Goal: Entertainment & Leisure: Consume media (video, audio)

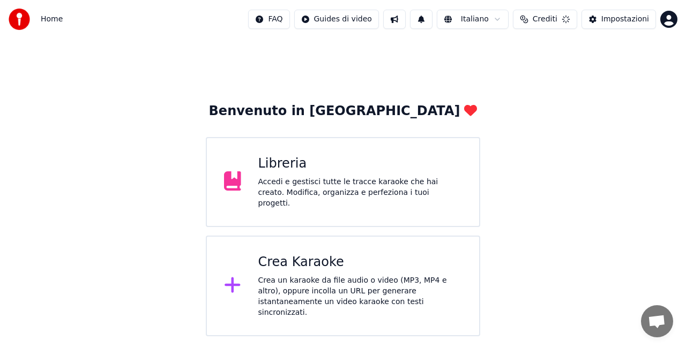
click at [406, 206] on div "Libreria Accedi e gestisci tutte le tracce karaoke che hai creato. Modifica, or…" at bounding box center [343, 182] width 274 height 90
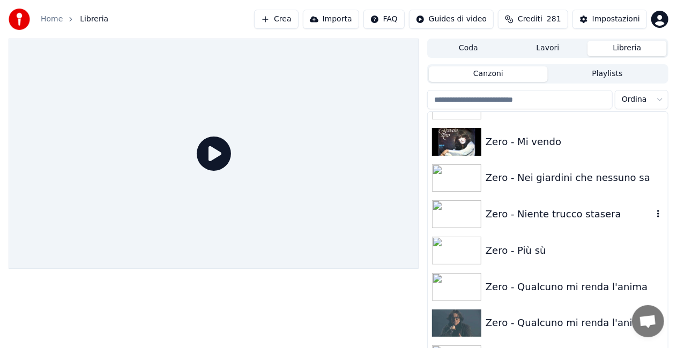
scroll to position [15166, 0]
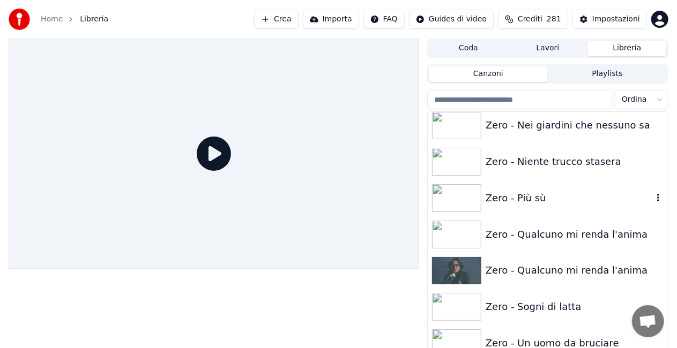
click at [550, 202] on div "Zero - Più sù" at bounding box center [569, 198] width 167 height 15
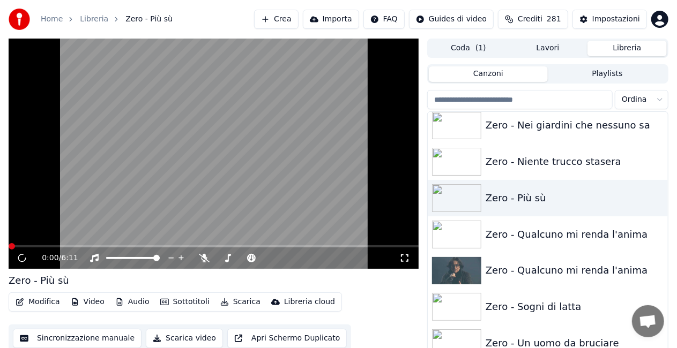
drag, startPoint x: 405, startPoint y: 256, endPoint x: 405, endPoint y: 268, distance: 11.8
click at [405, 256] on icon at bounding box center [404, 258] width 11 height 9
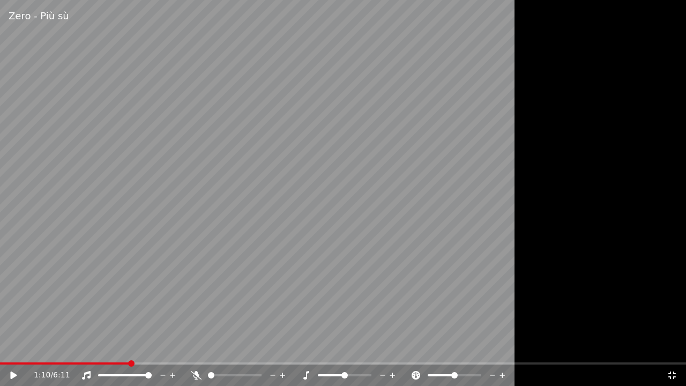
click at [17, 348] on span at bounding box center [65, 363] width 130 height 2
click at [12, 348] on icon at bounding box center [13, 375] width 6 height 8
click at [676, 348] on icon at bounding box center [672, 375] width 11 height 9
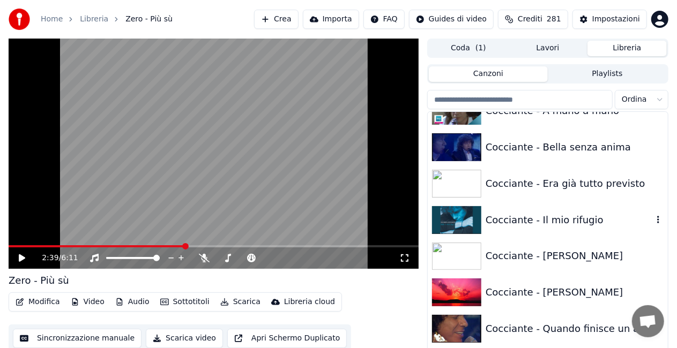
scroll to position [2881, 0]
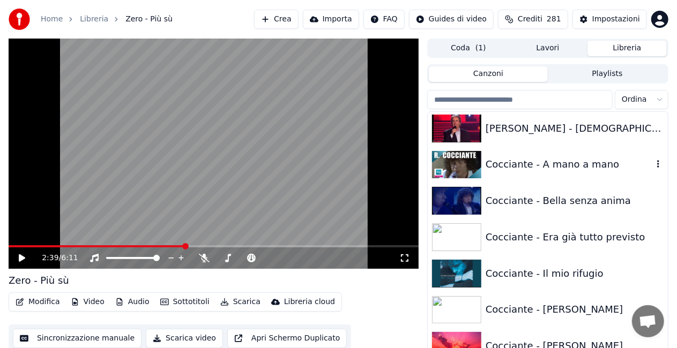
click at [560, 167] on div "Cocciante - A mano a mano" at bounding box center [569, 164] width 167 height 15
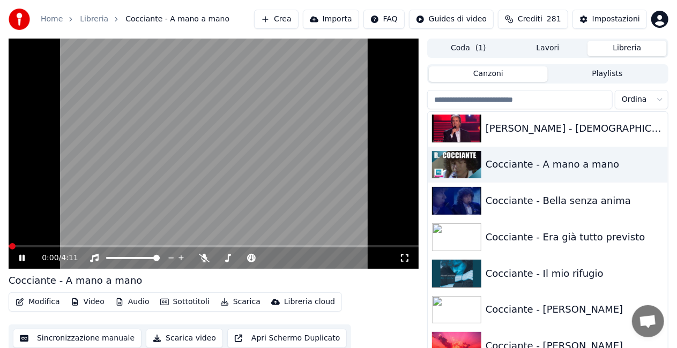
click at [404, 261] on icon at bounding box center [404, 258] width 11 height 9
click at [528, 277] on div "Cocciante - Il mio rifugio" at bounding box center [569, 273] width 167 height 15
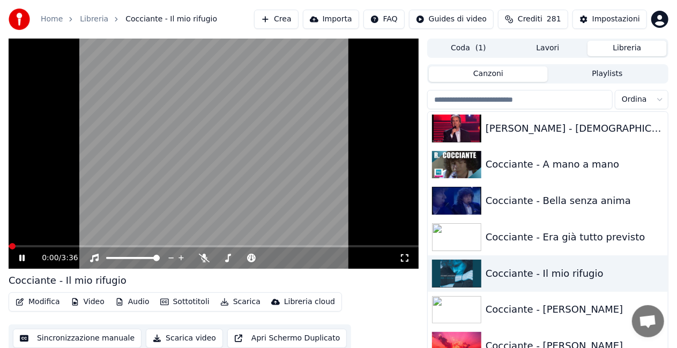
click at [401, 259] on icon at bounding box center [404, 258] width 11 height 9
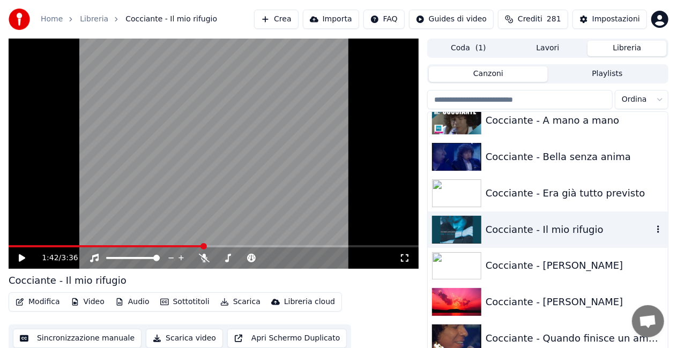
scroll to position [2988, 0]
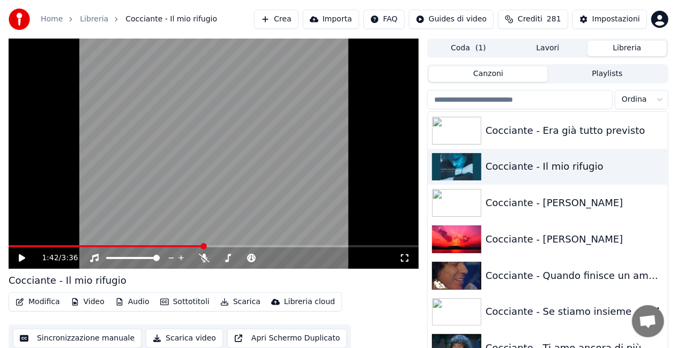
click at [581, 307] on div "Cocciante - Se stiamo insieme" at bounding box center [569, 311] width 167 height 15
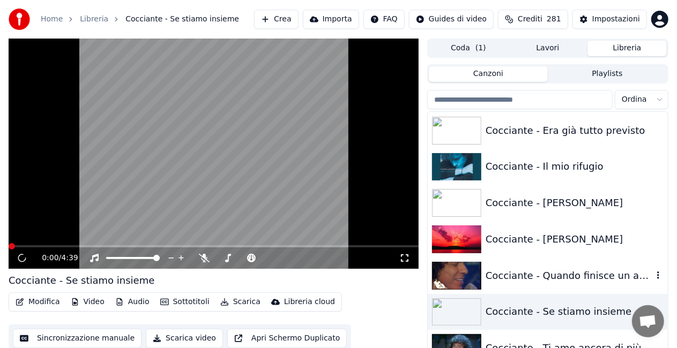
click at [559, 282] on div "Cocciante - Quando finisce un amore" at bounding box center [569, 276] width 167 height 15
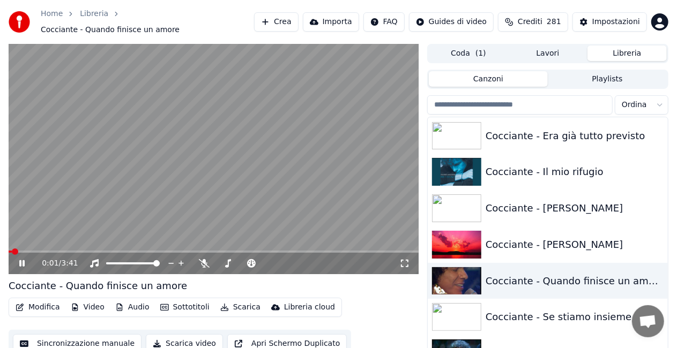
click at [404, 259] on icon at bounding box center [404, 263] width 11 height 9
click at [567, 313] on div "Cocciante - Se stiamo insieme" at bounding box center [569, 317] width 167 height 15
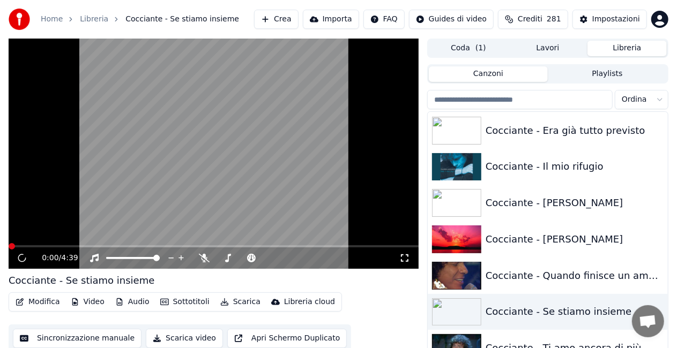
click at [399, 240] on video at bounding box center [214, 154] width 410 height 230
click at [404, 257] on icon at bounding box center [404, 258] width 11 height 9
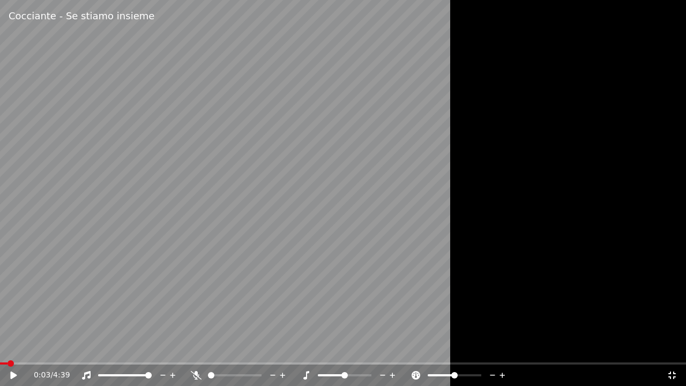
click at [6, 348] on span at bounding box center [4, 363] width 8 height 2
click at [12, 348] on icon at bounding box center [13, 375] width 6 height 8
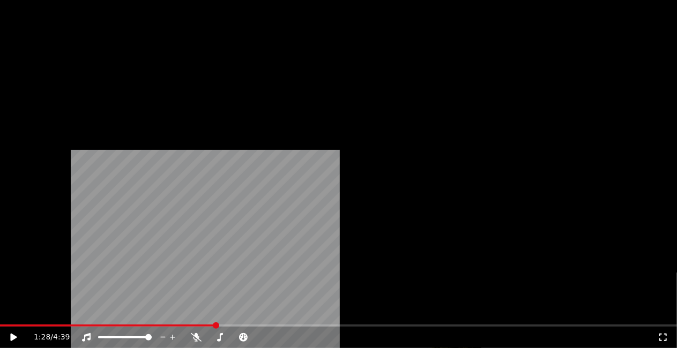
scroll to position [844, 0]
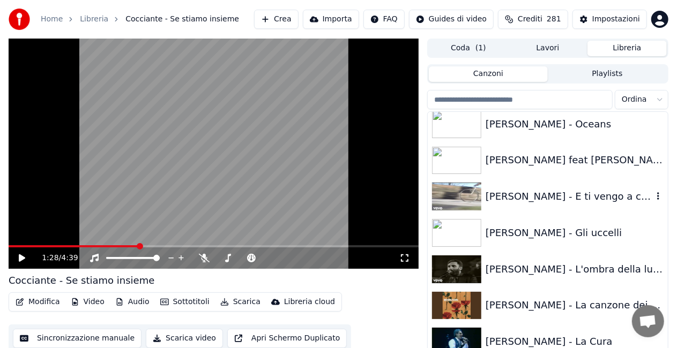
click at [612, 204] on div "[PERSON_NAME] - E ti vengo a cercare" at bounding box center [569, 196] width 167 height 15
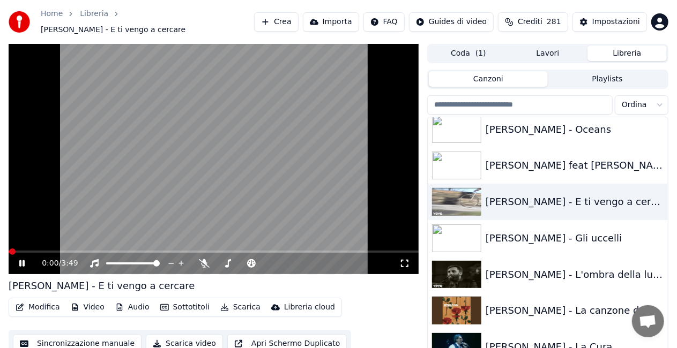
click at [407, 259] on icon at bounding box center [404, 263] width 11 height 9
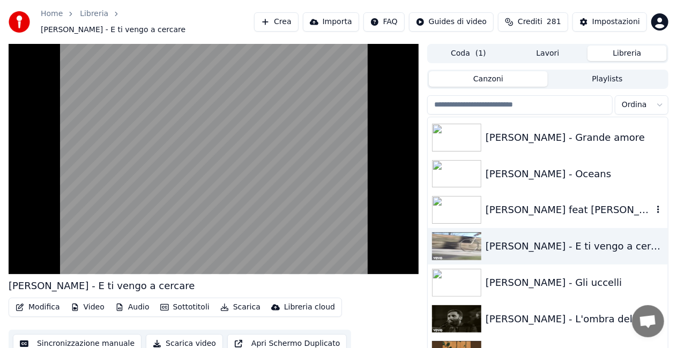
scroll to position [791, 0]
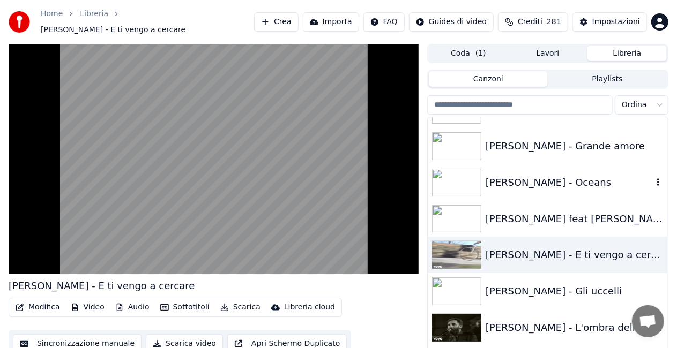
click at [514, 175] on div "[PERSON_NAME] - Oceans" at bounding box center [569, 182] width 167 height 15
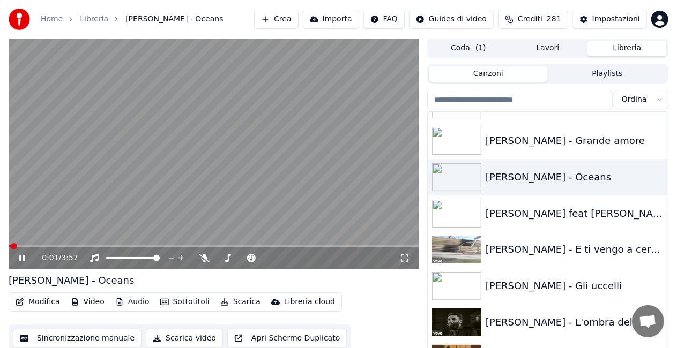
click at [406, 255] on icon at bounding box center [404, 258] width 11 height 9
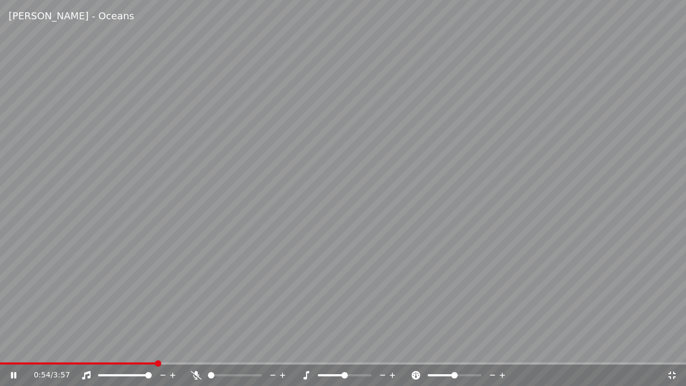
click at [54, 348] on div "0:54 / 3:57" at bounding box center [343, 374] width 686 height 21
click at [54, 348] on span at bounding box center [27, 363] width 55 height 2
click at [197, 348] on icon at bounding box center [196, 375] width 11 height 9
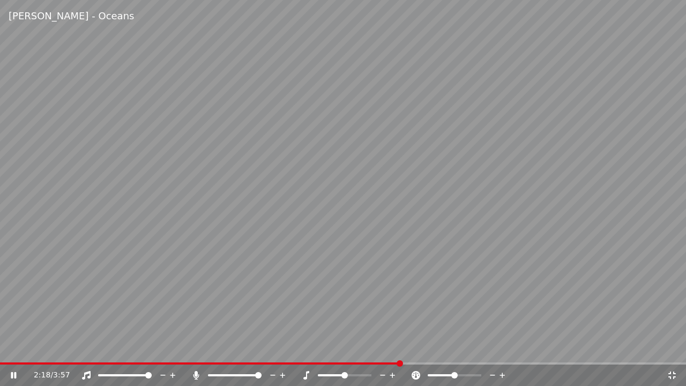
click at [675, 348] on icon at bounding box center [672, 375] width 11 height 9
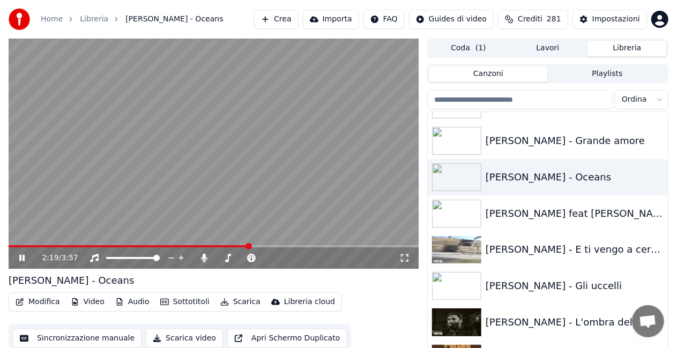
click at [334, 167] on video at bounding box center [214, 154] width 410 height 230
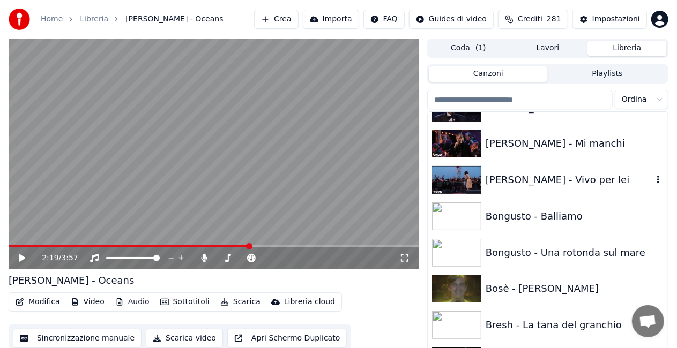
scroll to position [1809, 0]
click at [525, 209] on div "Bongusto - Balliamo" at bounding box center [569, 215] width 167 height 15
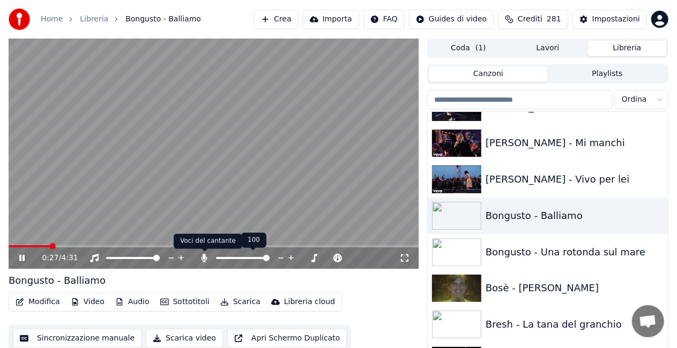
click at [202, 262] on icon at bounding box center [204, 258] width 11 height 9
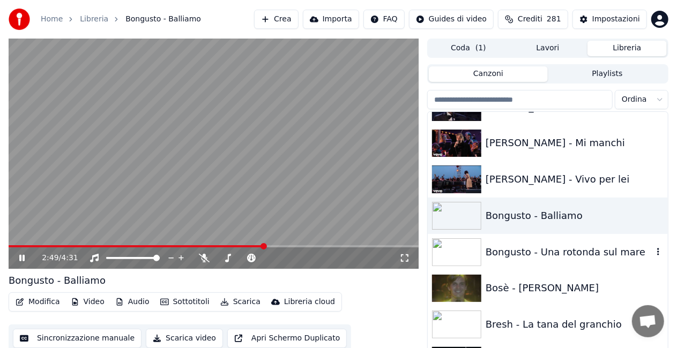
click at [561, 251] on div "Bongusto - Una rotonda sul mare" at bounding box center [569, 252] width 167 height 15
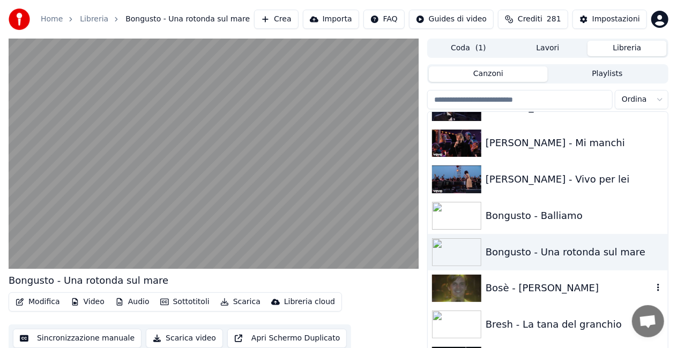
click at [584, 289] on div "Bosè - [PERSON_NAME]" at bounding box center [569, 288] width 167 height 15
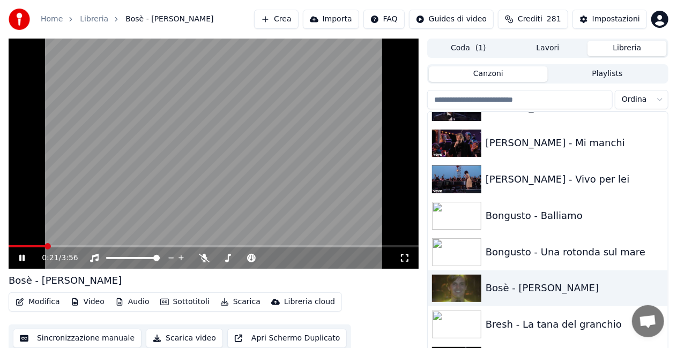
click at [45, 247] on span at bounding box center [27, 246] width 36 height 2
click at [204, 259] on icon at bounding box center [204, 258] width 11 height 9
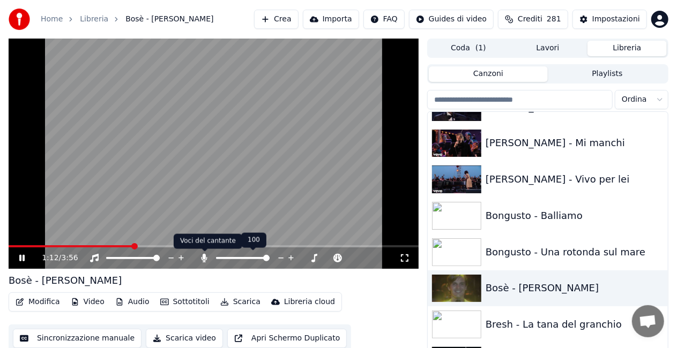
click at [203, 260] on icon at bounding box center [205, 258] width 6 height 9
click at [203, 260] on icon at bounding box center [204, 258] width 11 height 9
click at [257, 125] on video at bounding box center [214, 154] width 410 height 230
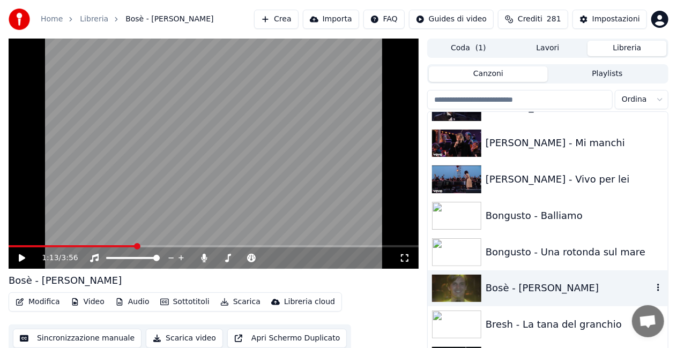
scroll to position [1916, 0]
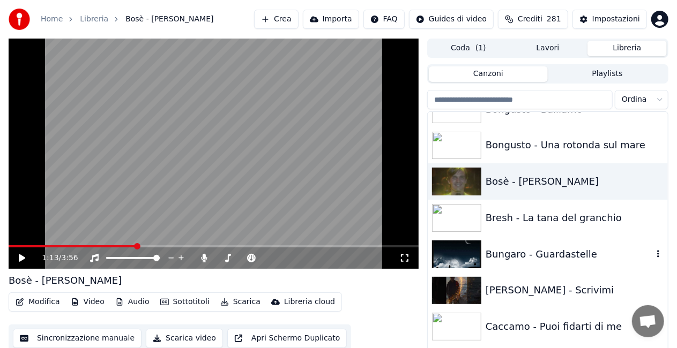
click at [548, 259] on div "Bungaro - Guardastelle" at bounding box center [569, 254] width 167 height 15
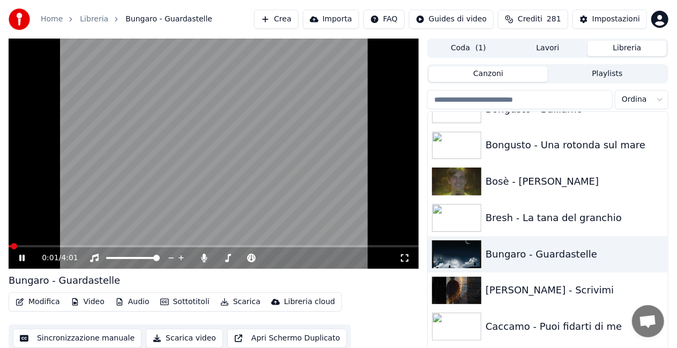
click at [403, 259] on icon at bounding box center [404, 258] width 11 height 9
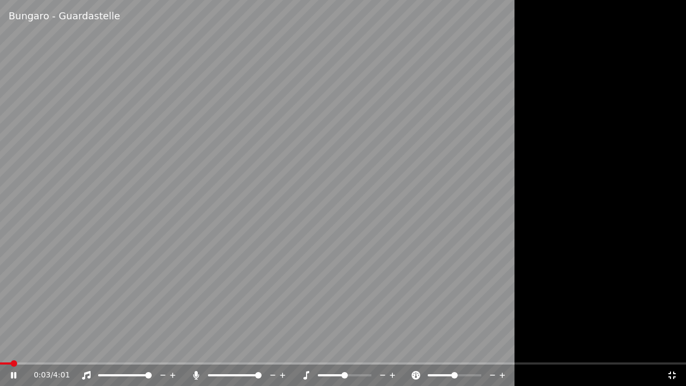
click at [194, 348] on icon at bounding box center [196, 375] width 11 height 9
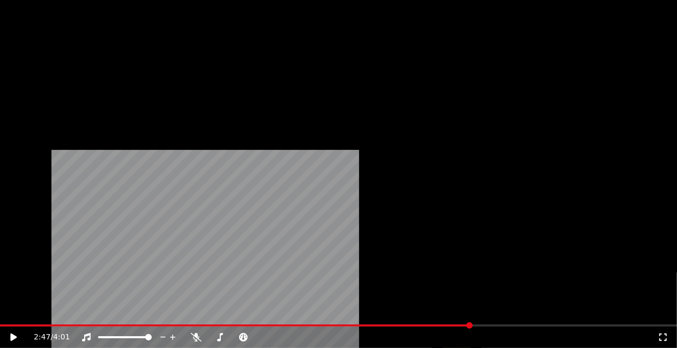
scroll to position [2345, 0]
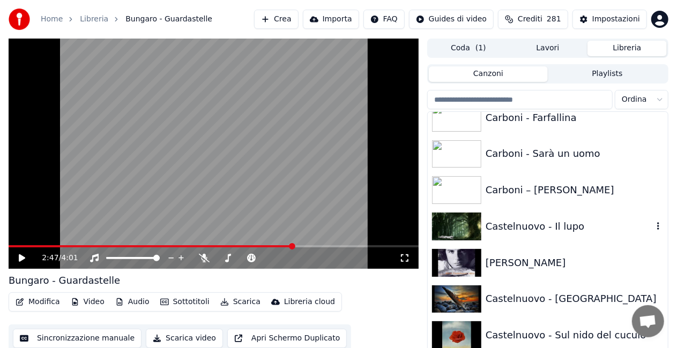
click at [553, 218] on div "Castelnuovo - Il lupo" at bounding box center [548, 226] width 240 height 36
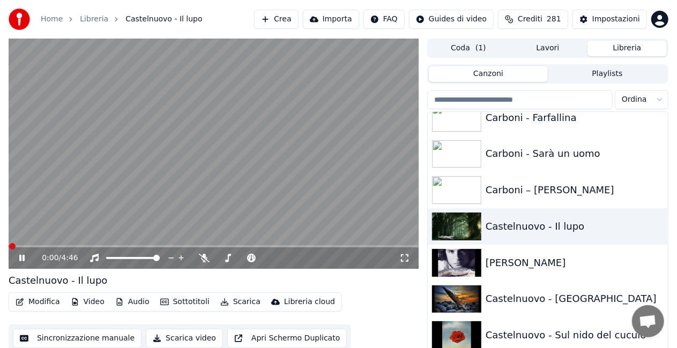
click at [405, 259] on icon at bounding box center [404, 258] width 11 height 9
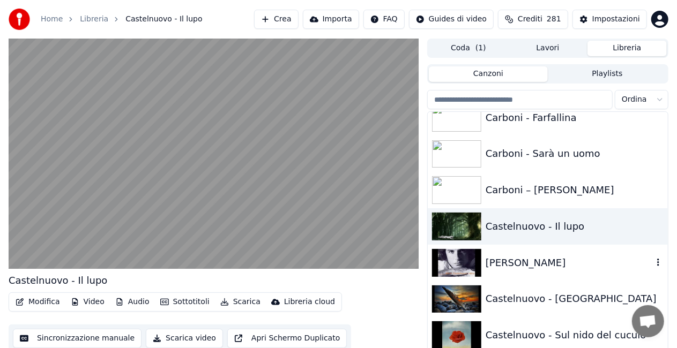
click at [565, 270] on div "[PERSON_NAME]" at bounding box center [548, 263] width 240 height 36
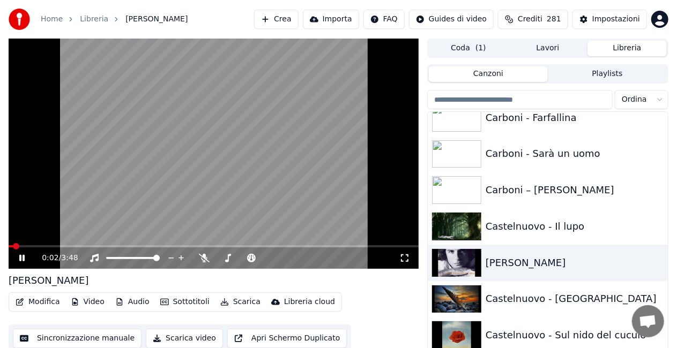
click at [406, 260] on icon at bounding box center [404, 258] width 11 height 9
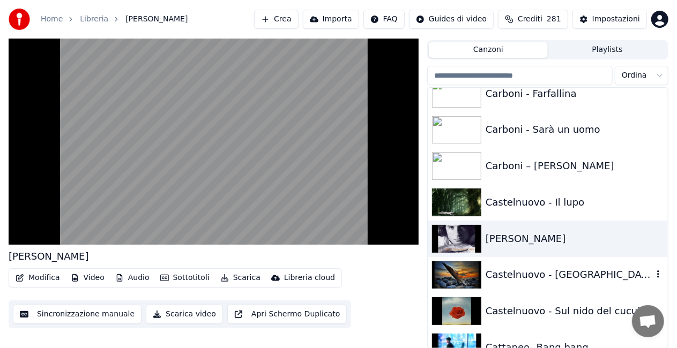
scroll to position [2452, 0]
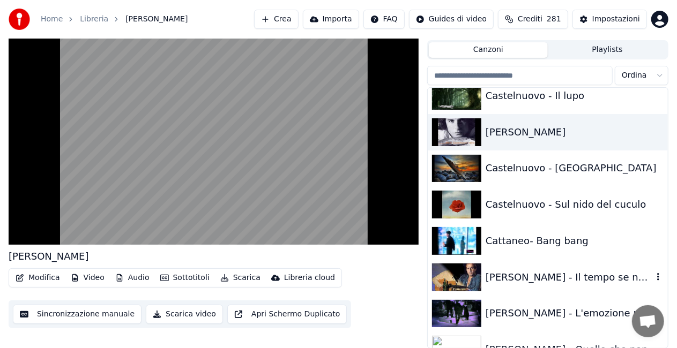
click at [608, 266] on div "[PERSON_NAME] - Il tempo se ne và" at bounding box center [548, 277] width 240 height 36
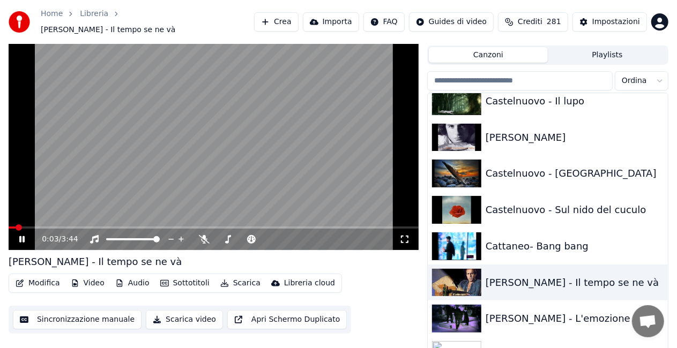
click at [508, 303] on div "[PERSON_NAME] - L'emozione non ha voce" at bounding box center [548, 319] width 240 height 36
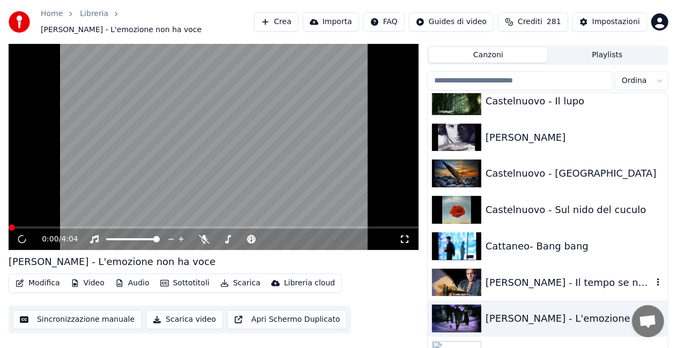
scroll to position [2506, 0]
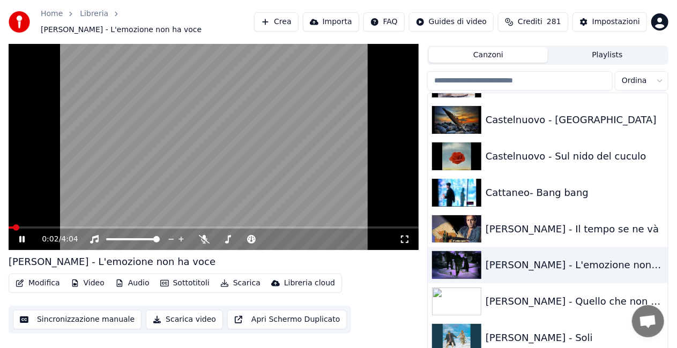
click at [404, 236] on icon at bounding box center [404, 239] width 11 height 9
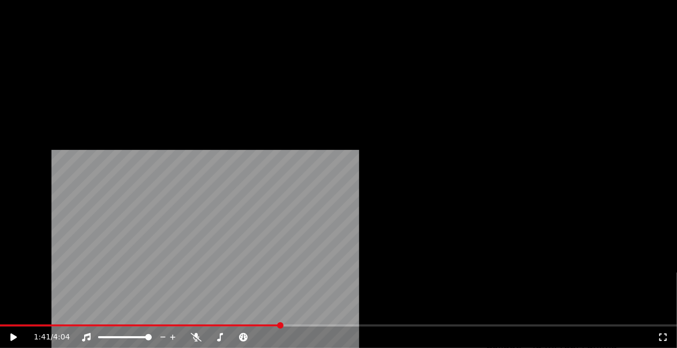
scroll to position [3095, 0]
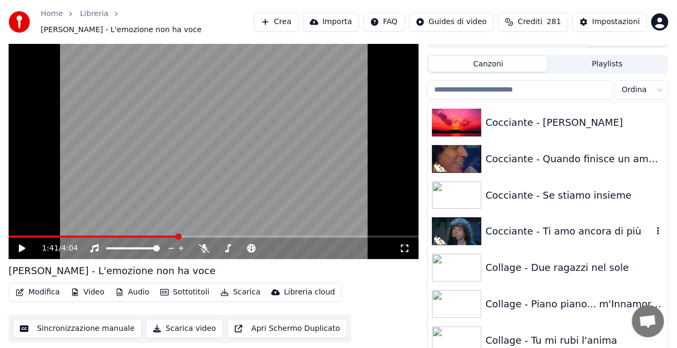
click at [566, 225] on div "Cocciante - Ti amo ancora di più" at bounding box center [569, 231] width 167 height 15
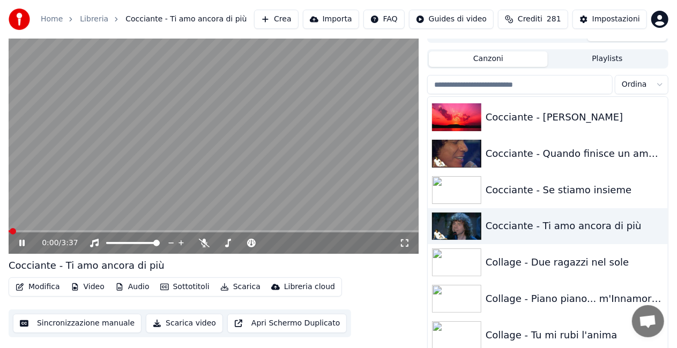
click at [403, 243] on icon at bounding box center [404, 243] width 11 height 9
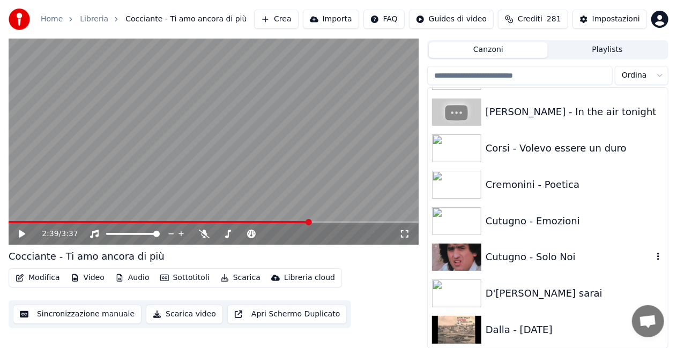
scroll to position [3363, 0]
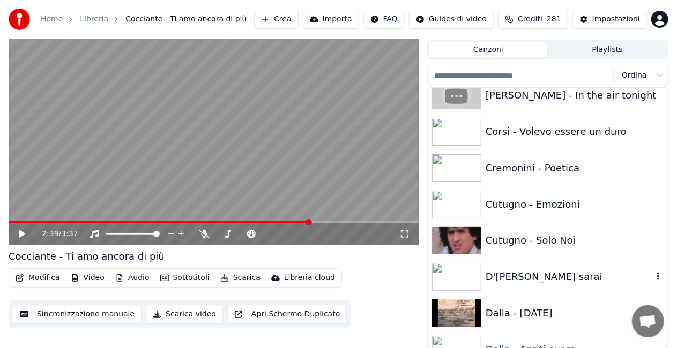
click at [569, 277] on div "D'[PERSON_NAME] sarai" at bounding box center [569, 277] width 167 height 15
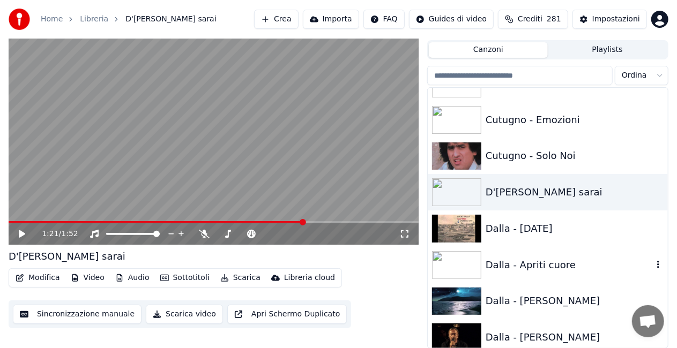
scroll to position [3430, 0]
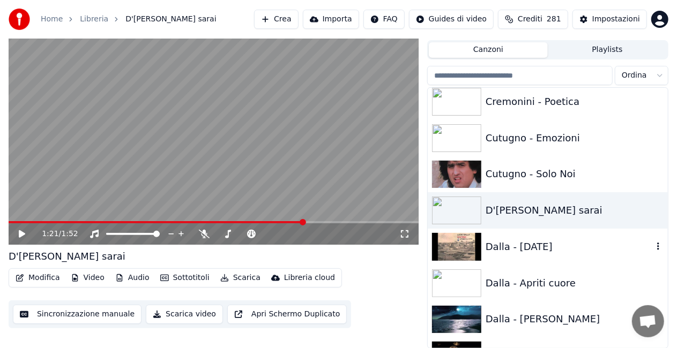
click at [535, 247] on div "Dalla - [DATE]" at bounding box center [569, 247] width 167 height 15
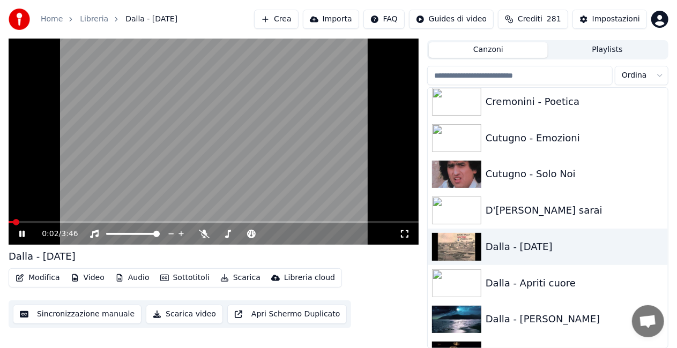
click at [401, 235] on icon at bounding box center [404, 234] width 11 height 9
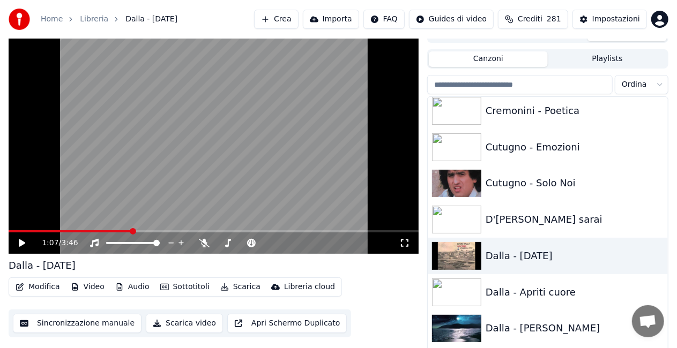
click at [532, 311] on div "Dalla - [PERSON_NAME]" at bounding box center [548, 329] width 240 height 36
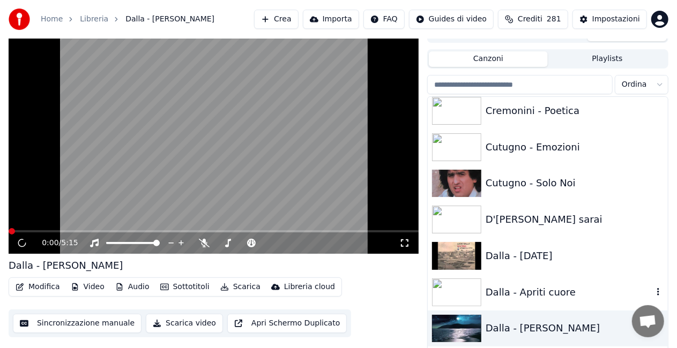
click at [531, 295] on div "Dalla - Apriti cuore" at bounding box center [569, 292] width 167 height 15
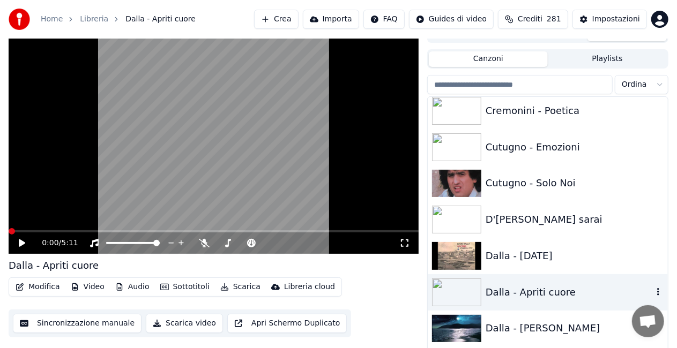
click at [505, 299] on div "Dalla - Apriti cuore" at bounding box center [569, 292] width 167 height 15
click at [407, 241] on icon at bounding box center [405, 244] width 8 height 8
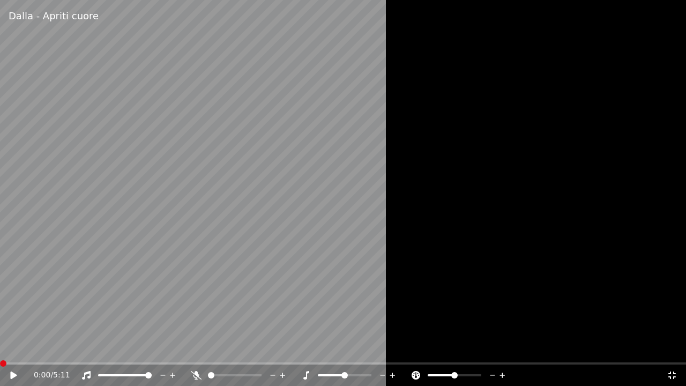
drag, startPoint x: 17, startPoint y: 366, endPoint x: 13, endPoint y: 371, distance: 6.5
click at [17, 348] on div "0:00 / 5:11" at bounding box center [343, 374] width 686 height 21
click at [12, 348] on icon at bounding box center [13, 375] width 6 height 8
click at [259, 348] on span at bounding box center [256, 375] width 6 height 6
click at [20, 348] on div "0:43 / 5:11" at bounding box center [343, 374] width 686 height 21
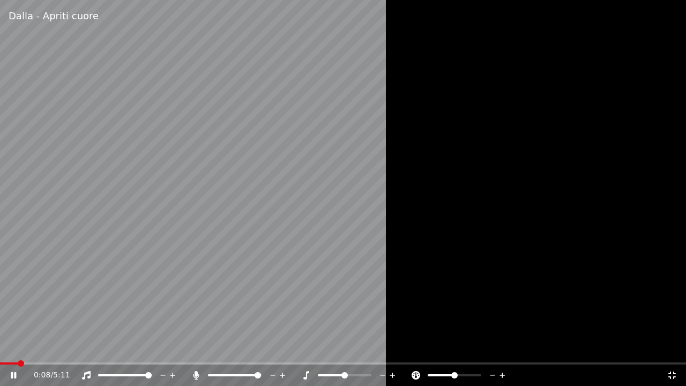
click at [18, 348] on span at bounding box center [9, 363] width 18 height 2
click at [230, 348] on div at bounding box center [245, 375] width 86 height 11
click at [229, 348] on span at bounding box center [234, 375] width 53 height 2
click at [230, 348] on span at bounding box center [231, 375] width 6 height 6
click at [16, 348] on span at bounding box center [8, 363] width 16 height 2
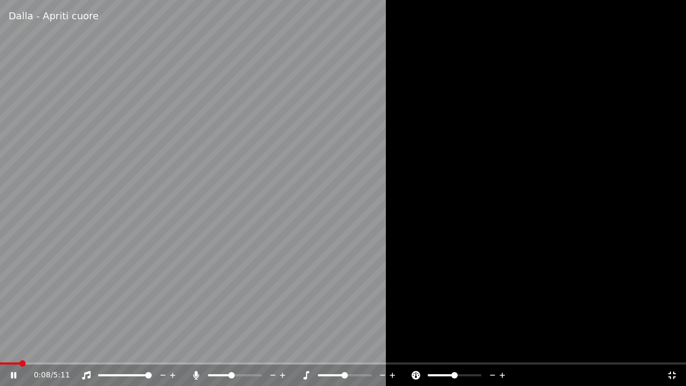
click at [197, 348] on icon at bounding box center [196, 375] width 6 height 9
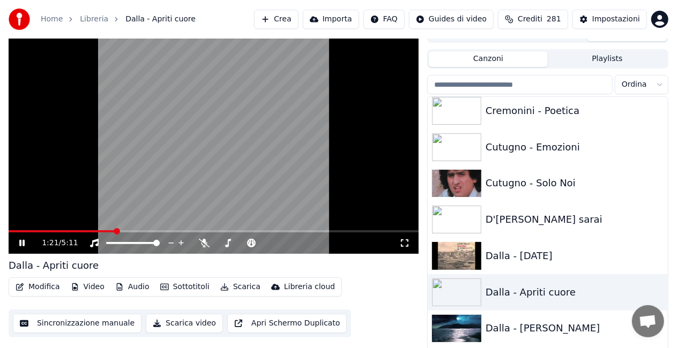
drag, startPoint x: 160, startPoint y: 103, endPoint x: 157, endPoint y: 96, distance: 7.5
click at [158, 97] on video at bounding box center [214, 139] width 410 height 230
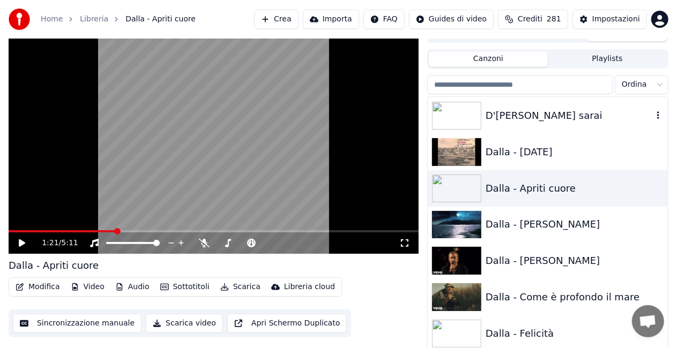
scroll to position [3537, 0]
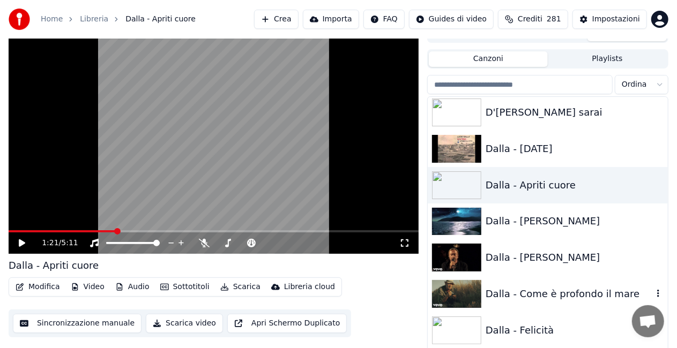
click at [541, 285] on div "Dalla - Come è profondo il mare" at bounding box center [548, 294] width 240 height 36
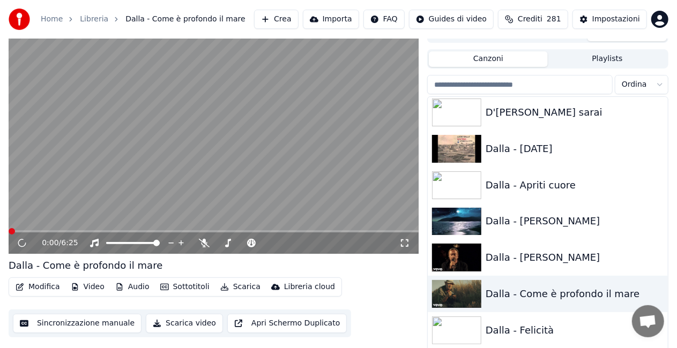
click at [401, 240] on icon at bounding box center [404, 243] width 11 height 9
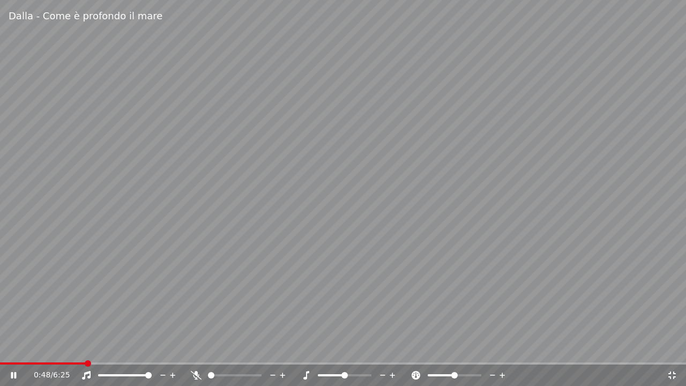
click at [85, 348] on span at bounding box center [42, 363] width 85 height 2
click at [192, 348] on icon at bounding box center [196, 375] width 11 height 9
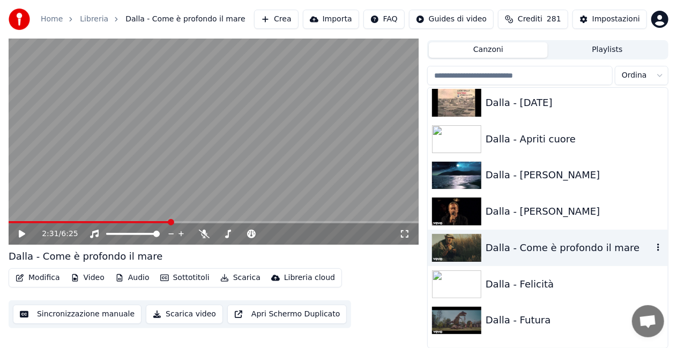
scroll to position [3591, 0]
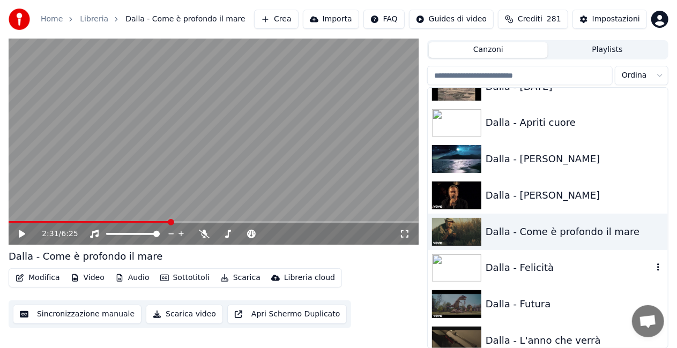
click at [525, 272] on div "Dalla - Felicità" at bounding box center [569, 267] width 167 height 15
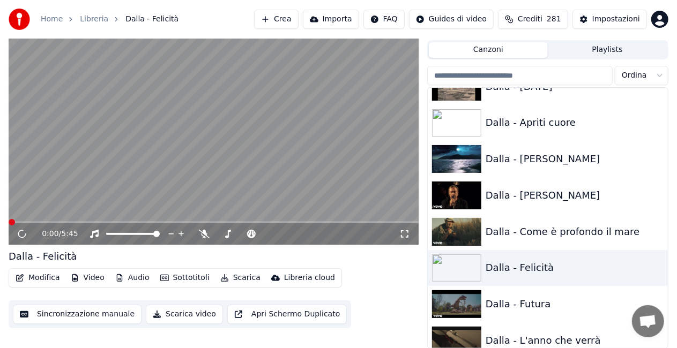
click at [407, 234] on icon at bounding box center [404, 234] width 11 height 9
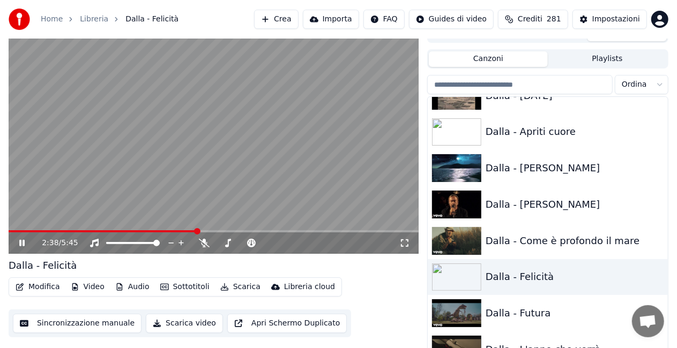
click at [325, 115] on video at bounding box center [214, 139] width 410 height 230
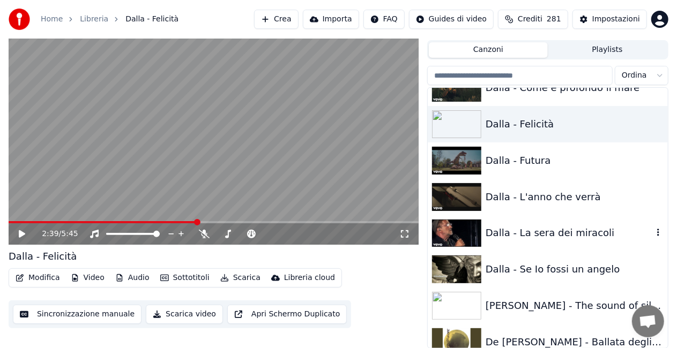
scroll to position [3752, 0]
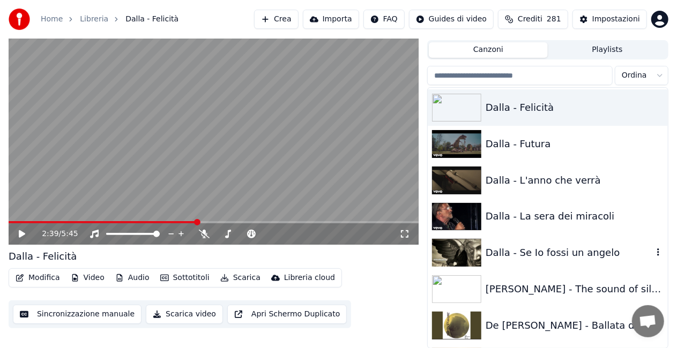
click at [548, 247] on div "Dalla - Se Io fossi un angelo" at bounding box center [569, 252] width 167 height 15
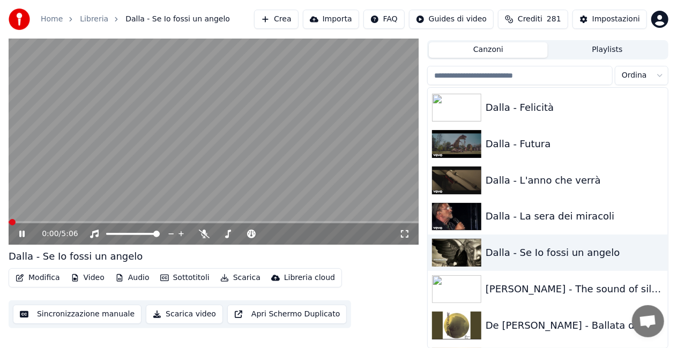
click at [405, 233] on icon at bounding box center [404, 234] width 11 height 9
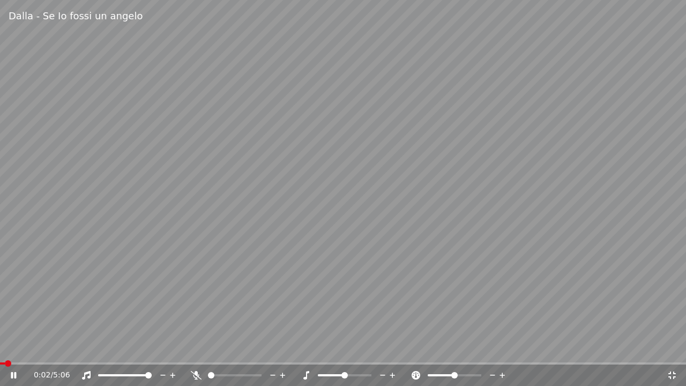
click at [20, 348] on span at bounding box center [343, 363] width 686 height 2
click at [33, 348] on span at bounding box center [343, 363] width 686 height 2
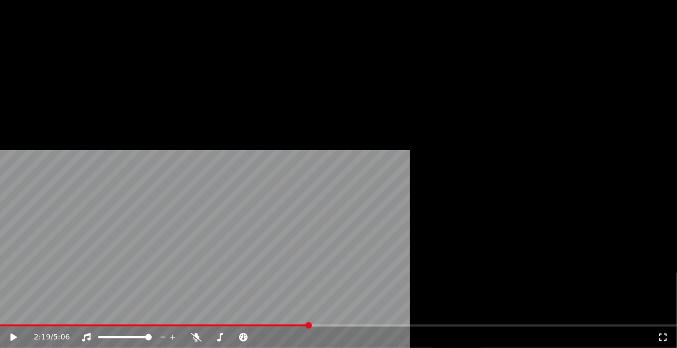
scroll to position [3805, 0]
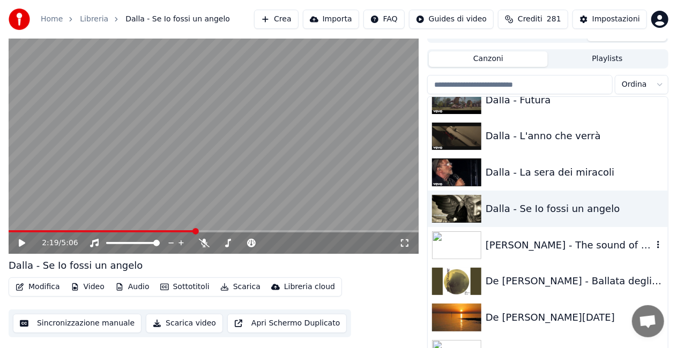
click at [550, 238] on div "[PERSON_NAME] - The sound of silence" at bounding box center [569, 245] width 167 height 15
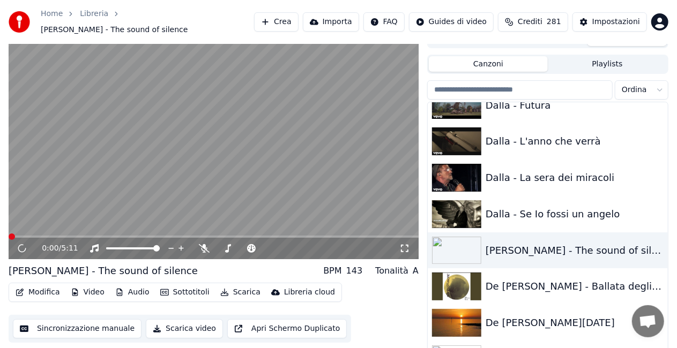
click at [400, 244] on icon at bounding box center [404, 248] width 11 height 9
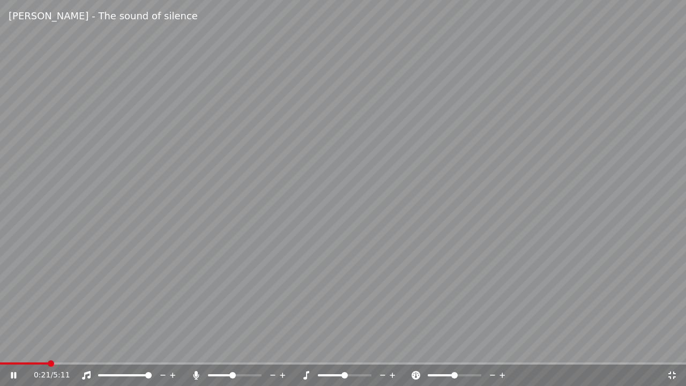
click at [199, 348] on icon at bounding box center [196, 375] width 11 height 9
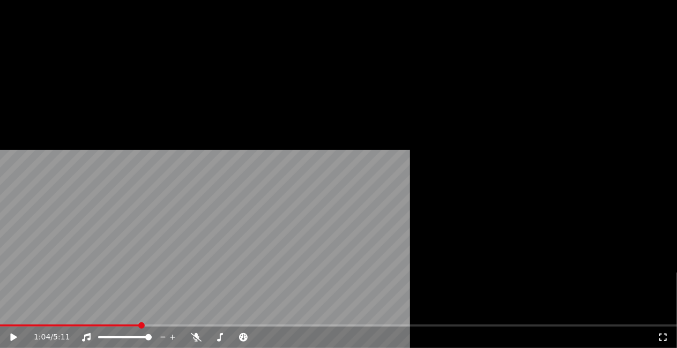
scroll to position [4127, 0]
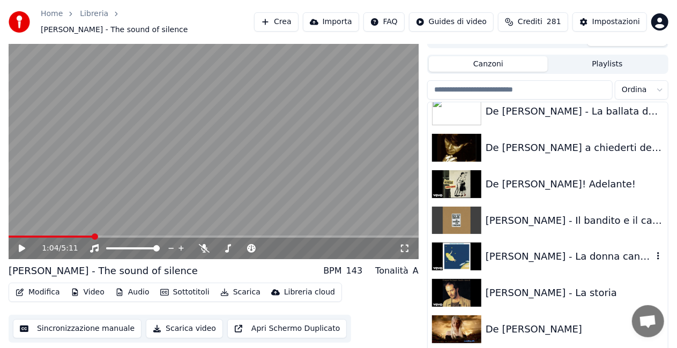
click at [565, 252] on div "[PERSON_NAME] - La donna cannone" at bounding box center [569, 256] width 167 height 15
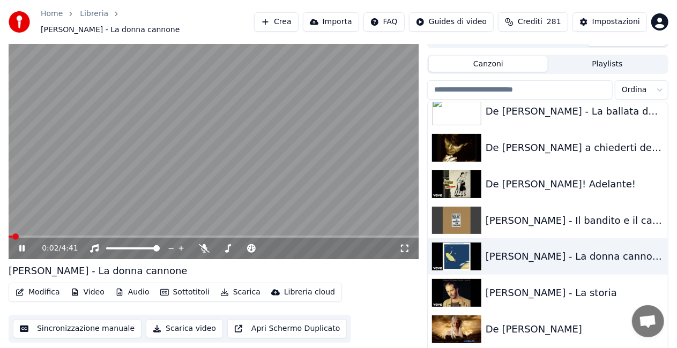
click at [406, 244] on icon at bounding box center [404, 248] width 11 height 9
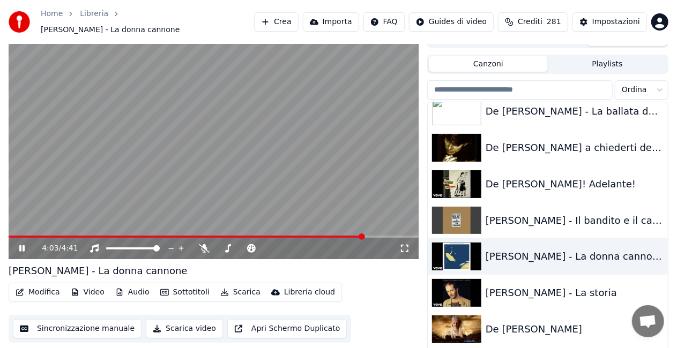
click at [244, 111] on video at bounding box center [214, 144] width 410 height 230
click at [556, 326] on div "De [PERSON_NAME]" at bounding box center [569, 329] width 167 height 15
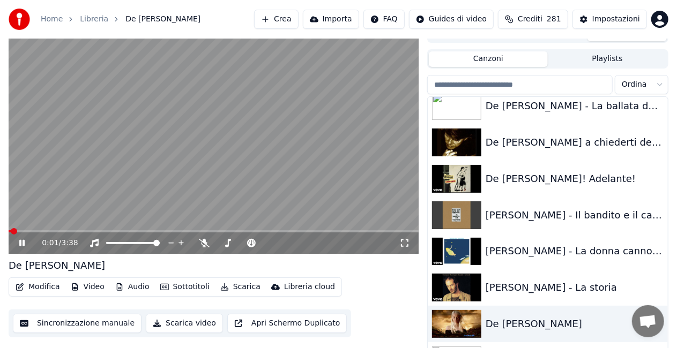
click at [407, 242] on icon at bounding box center [405, 244] width 8 height 8
click at [382, 148] on video at bounding box center [214, 139] width 410 height 230
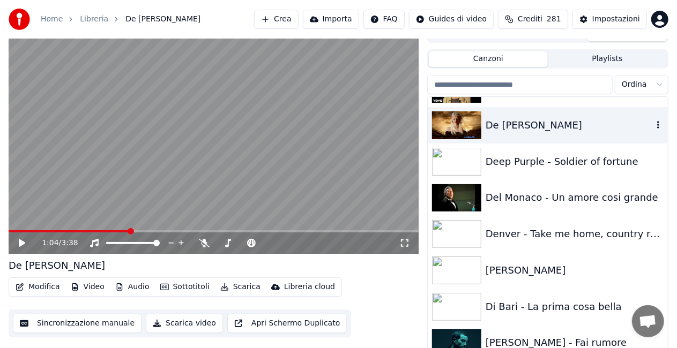
scroll to position [4341, 0]
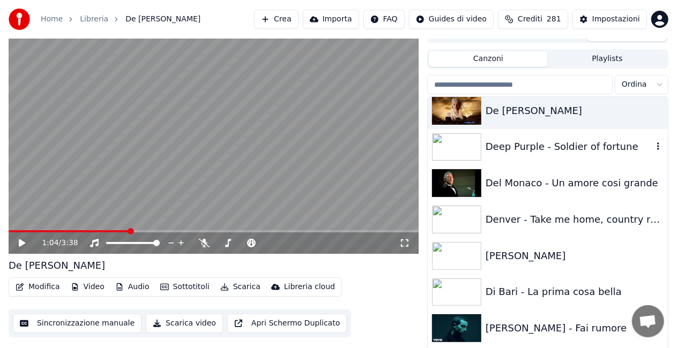
click at [569, 146] on div "Deep Purple - Soldier of fortune" at bounding box center [569, 146] width 167 height 15
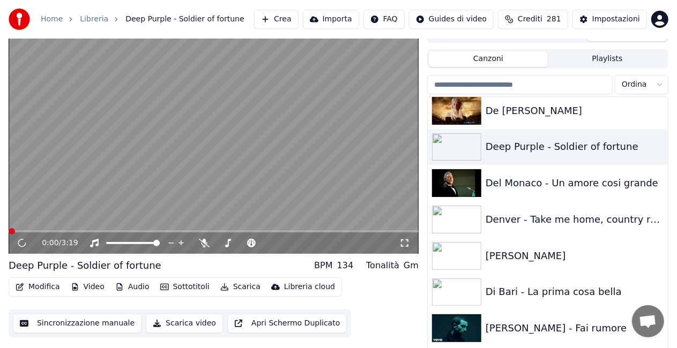
click at [403, 242] on icon at bounding box center [404, 243] width 11 height 9
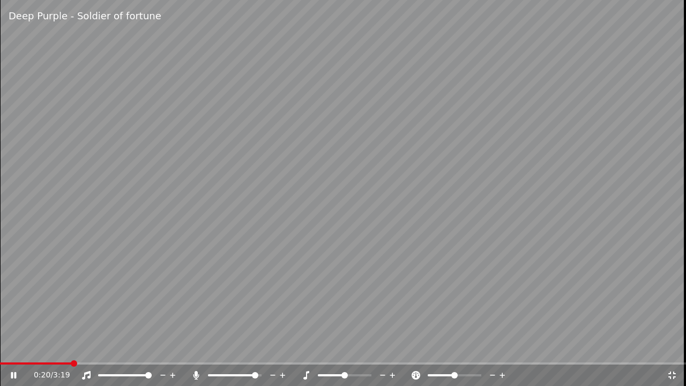
click at [258, 348] on span at bounding box center [255, 375] width 6 height 6
click at [16, 348] on span at bounding box center [8, 363] width 17 height 2
click at [667, 348] on div "0:39 / 3:19" at bounding box center [343, 374] width 686 height 21
click at [669, 348] on icon at bounding box center [672, 375] width 11 height 9
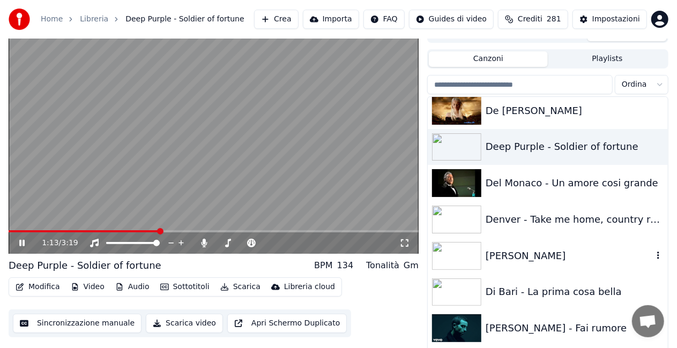
click at [543, 250] on div "[PERSON_NAME]" at bounding box center [569, 256] width 167 height 15
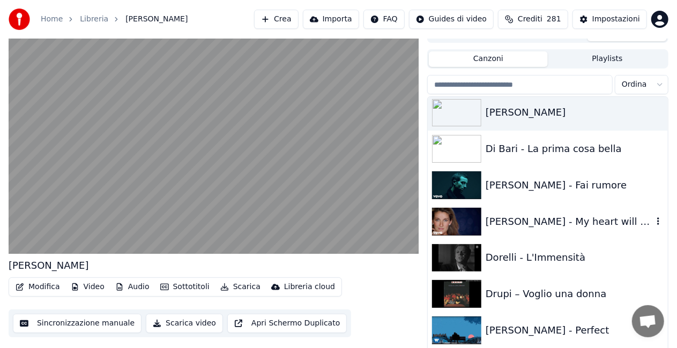
scroll to position [4502, 0]
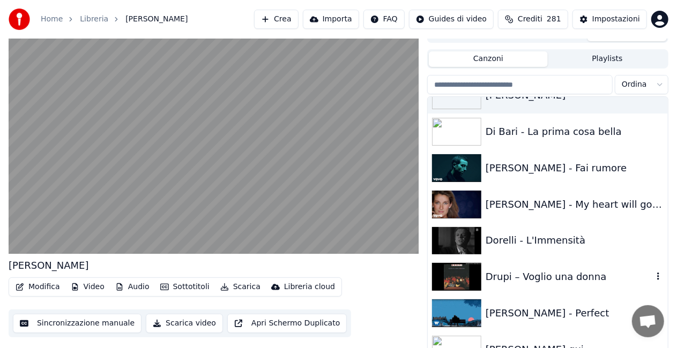
click at [578, 273] on div "Drupi – Voglio una donna" at bounding box center [569, 277] width 167 height 15
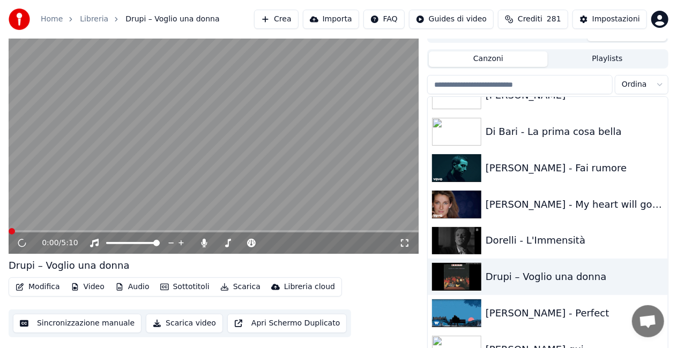
click at [407, 242] on icon at bounding box center [404, 243] width 11 height 9
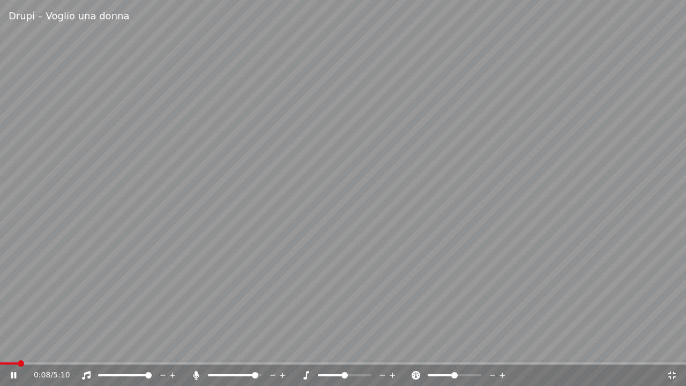
click at [196, 348] on icon at bounding box center [196, 375] width 6 height 9
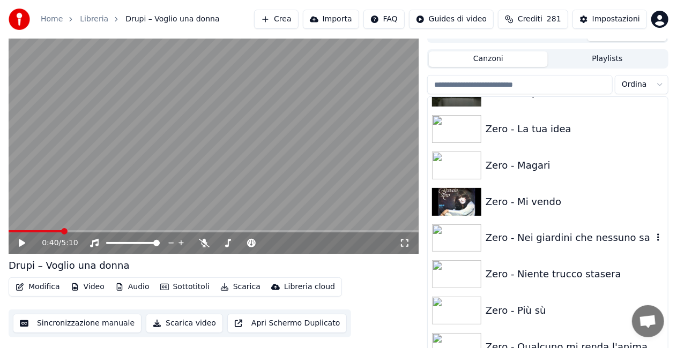
scroll to position [15085, 0]
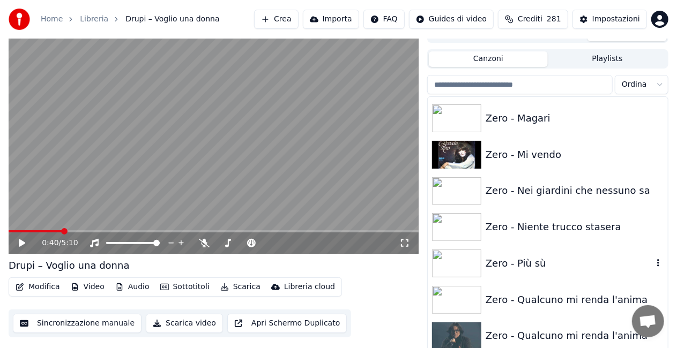
click at [531, 264] on div "Zero - Più sù" at bounding box center [569, 263] width 167 height 15
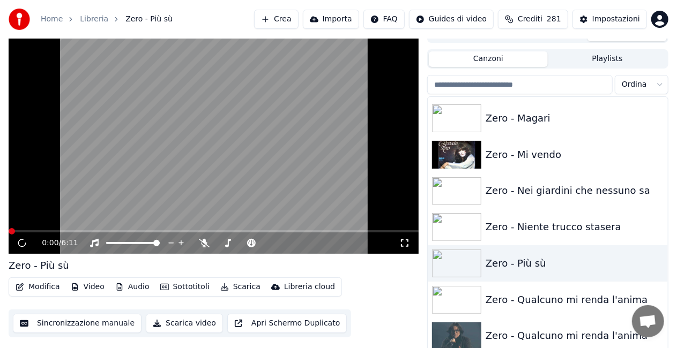
click at [408, 245] on icon at bounding box center [405, 244] width 8 height 8
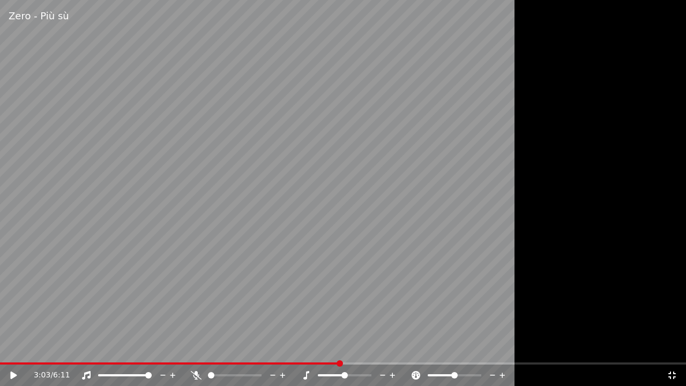
click at [8, 348] on video at bounding box center [343, 193] width 686 height 386
click at [8, 348] on div "3:04 / 6:11" at bounding box center [343, 374] width 686 height 21
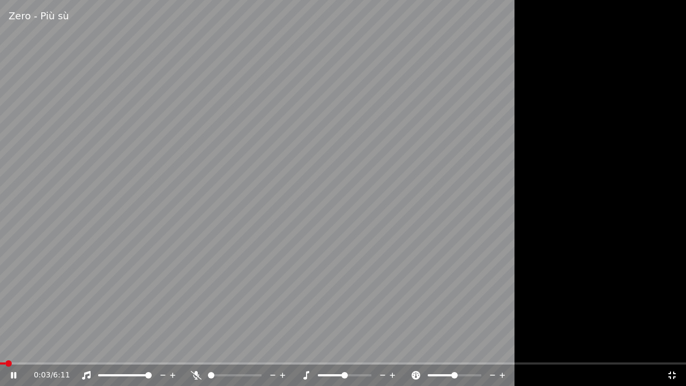
click at [5, 348] on span at bounding box center [2, 363] width 5 height 2
click at [44, 348] on span at bounding box center [22, 363] width 44 height 2
click at [32, 348] on span at bounding box center [17, 363] width 35 height 2
click at [24, 348] on span at bounding box center [16, 363] width 33 height 2
click at [194, 348] on icon at bounding box center [196, 375] width 11 height 9
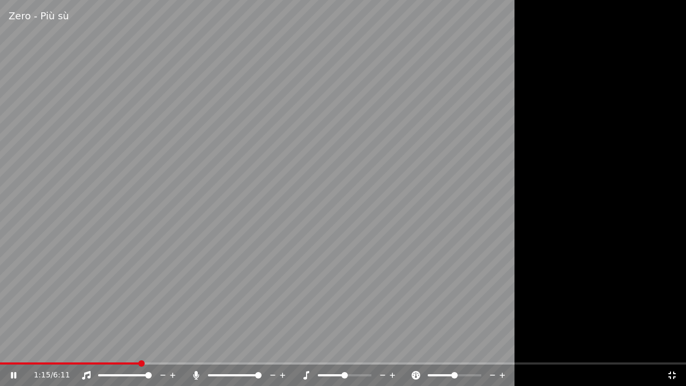
click at [196, 348] on icon at bounding box center [196, 375] width 6 height 9
click at [8, 348] on span at bounding box center [4, 363] width 8 height 2
click at [12, 348] on icon at bounding box center [13, 375] width 6 height 8
click at [195, 348] on icon at bounding box center [196, 375] width 11 height 9
click at [196, 348] on icon at bounding box center [196, 375] width 6 height 9
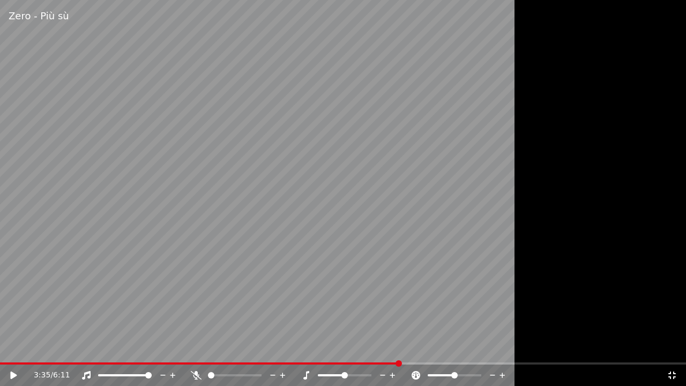
click at [10, 348] on span at bounding box center [199, 363] width 399 height 2
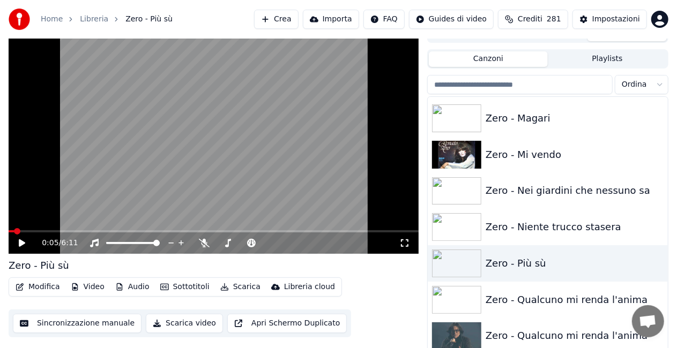
click at [408, 239] on icon at bounding box center [404, 243] width 11 height 9
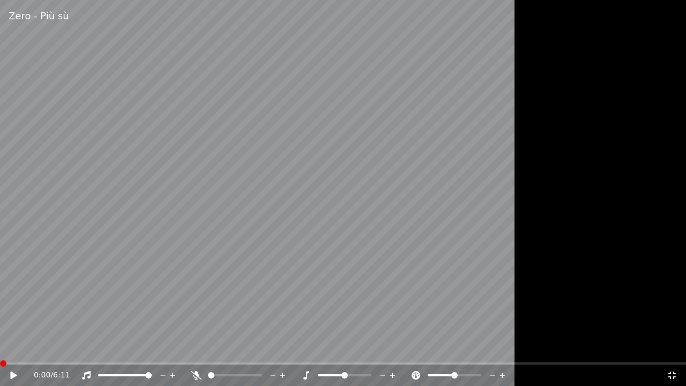
click at [0, 348] on span at bounding box center [3, 363] width 6 height 6
drag, startPoint x: 11, startPoint y: 376, endPoint x: 18, endPoint y: 379, distance: 7.5
click at [13, 348] on icon at bounding box center [21, 375] width 25 height 9
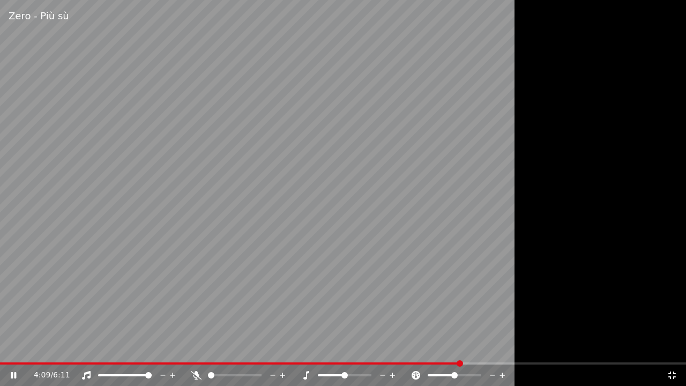
click at [196, 348] on icon at bounding box center [196, 375] width 11 height 9
click at [674, 348] on icon at bounding box center [672, 375] width 8 height 8
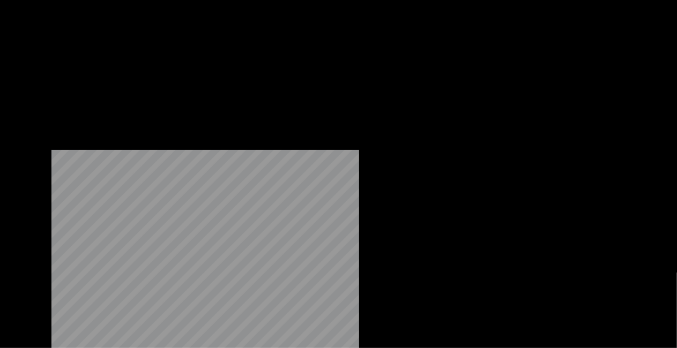
scroll to position [14978, 0]
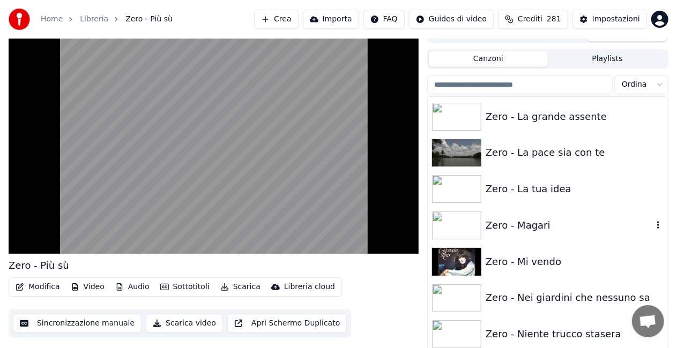
click at [551, 221] on div "Zero - Magari" at bounding box center [569, 225] width 167 height 15
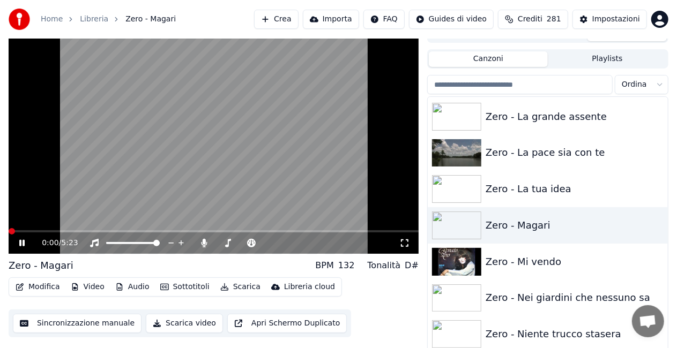
click at [405, 242] on icon at bounding box center [404, 243] width 11 height 9
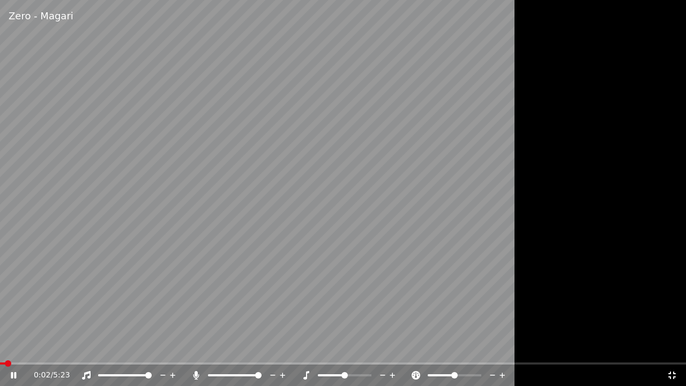
drag, startPoint x: 195, startPoint y: 374, endPoint x: 199, endPoint y: 369, distance: 6.1
click at [195, 348] on icon at bounding box center [196, 375] width 6 height 9
click at [195, 348] on icon at bounding box center [196, 375] width 11 height 9
click at [8, 348] on span at bounding box center [4, 363] width 9 height 2
click at [193, 348] on icon at bounding box center [196, 375] width 11 height 9
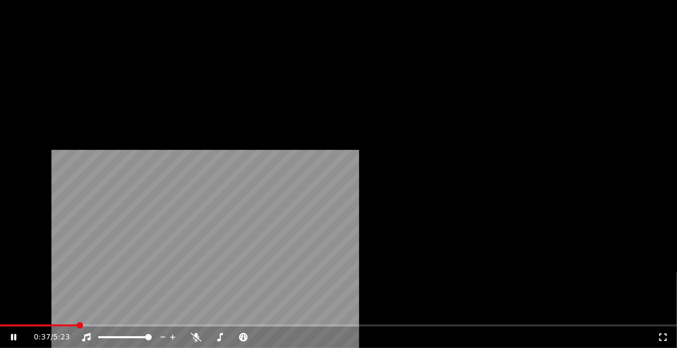
scroll to position [15085, 0]
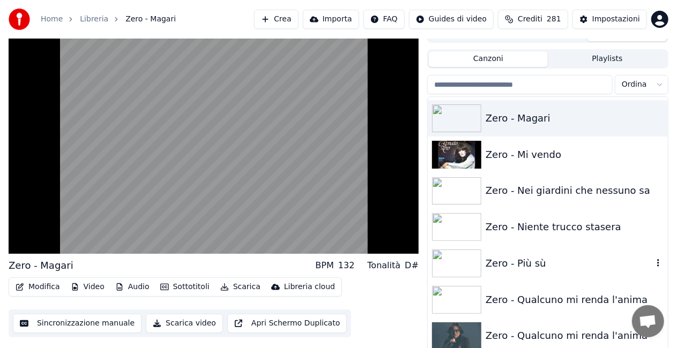
click at [516, 277] on div "Zero - Più sù" at bounding box center [548, 263] width 240 height 36
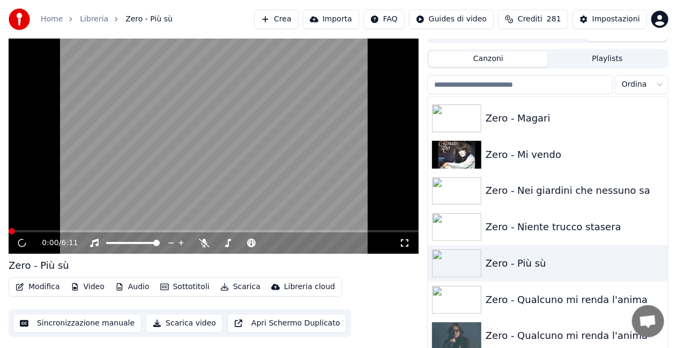
drag, startPoint x: 400, startPoint y: 242, endPoint x: 401, endPoint y: 254, distance: 11.8
click at [401, 242] on icon at bounding box center [404, 243] width 11 height 9
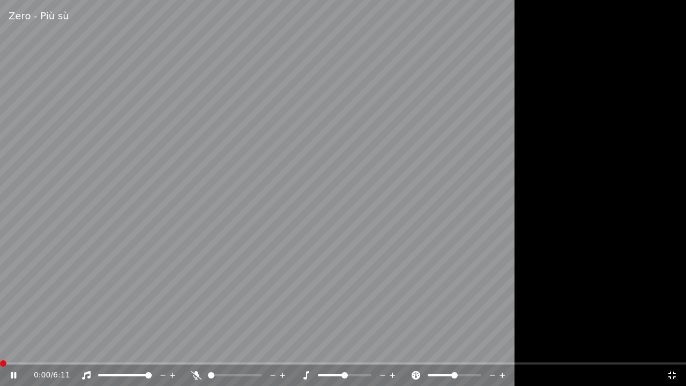
click at [0, 348] on span at bounding box center [3, 363] width 6 height 6
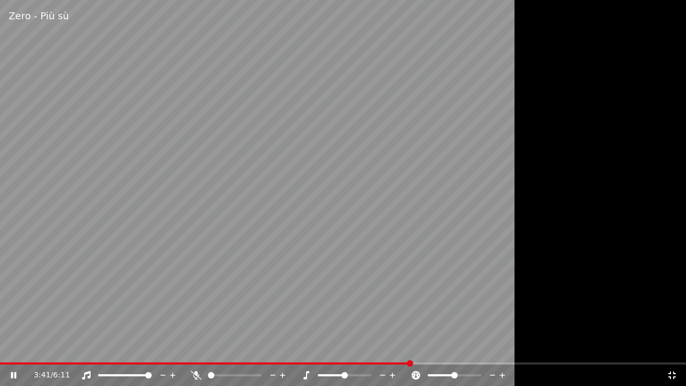
click at [672, 348] on icon at bounding box center [672, 375] width 11 height 9
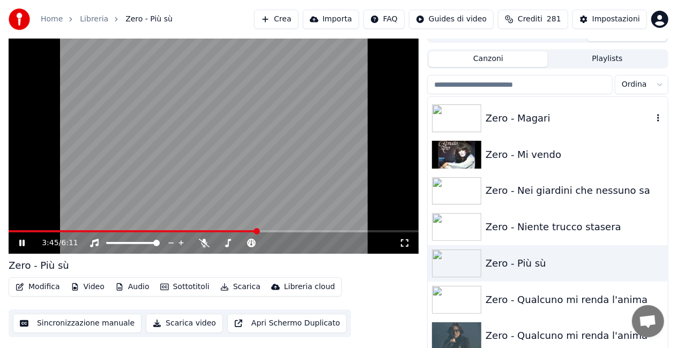
click at [531, 119] on div "Zero - Magari" at bounding box center [569, 118] width 167 height 15
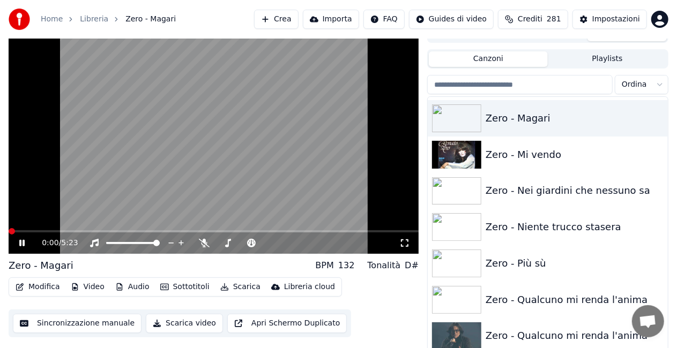
click at [405, 245] on icon at bounding box center [404, 243] width 11 height 9
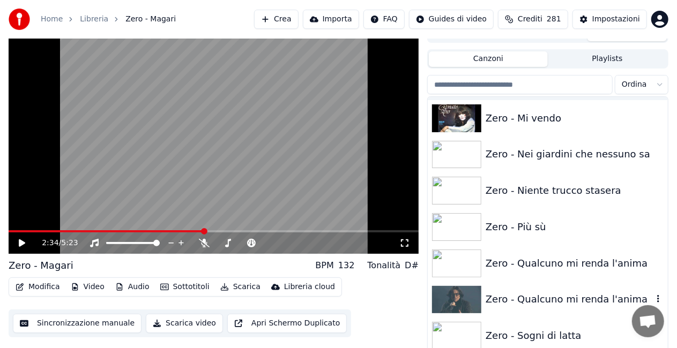
scroll to position [15138, 0]
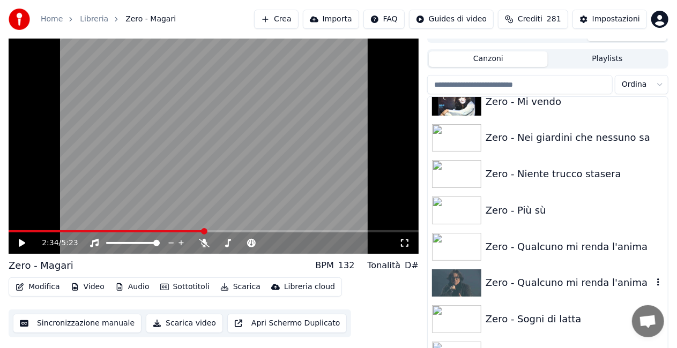
drag, startPoint x: 510, startPoint y: 279, endPoint x: 478, endPoint y: 272, distance: 32.3
click at [510, 278] on div "Zero - Qualcuno mi renda l'anima" at bounding box center [569, 282] width 167 height 15
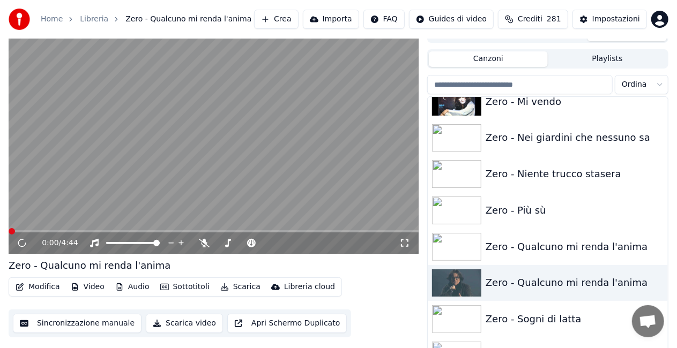
click at [406, 244] on icon at bounding box center [404, 243] width 11 height 9
click at [538, 210] on div "Zero - Più sù" at bounding box center [569, 210] width 167 height 15
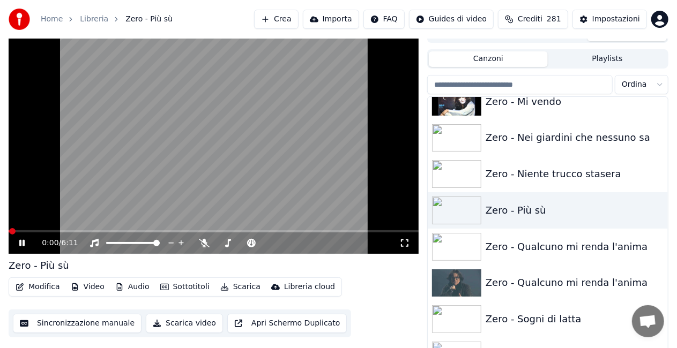
click at [404, 244] on icon at bounding box center [404, 243] width 11 height 9
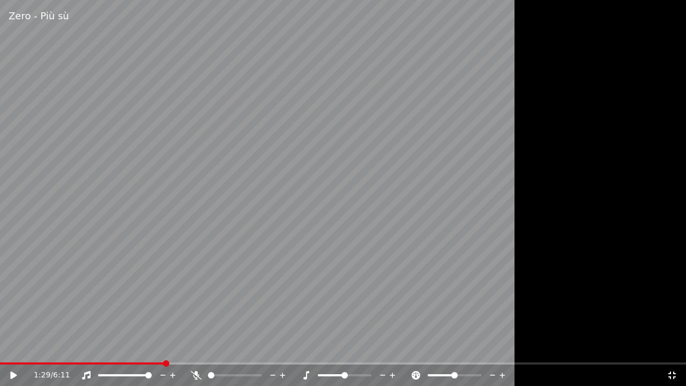
click at [4, 348] on div "1:29 / 6:11" at bounding box center [343, 374] width 686 height 24
click at [3, 348] on span at bounding box center [2, 363] width 4 height 2
click at [10, 348] on icon at bounding box center [21, 375] width 25 height 9
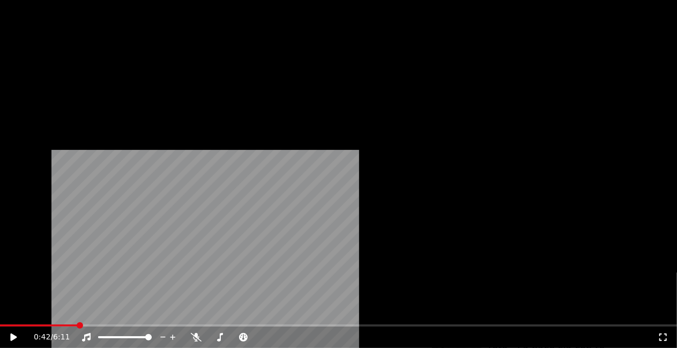
scroll to position [14763, 0]
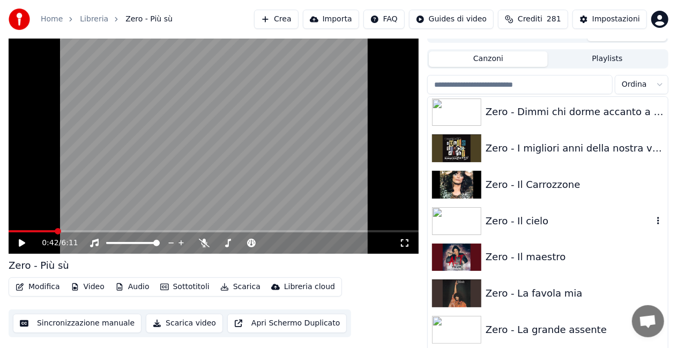
click at [543, 223] on div "Zero - Il cielo" at bounding box center [569, 221] width 167 height 15
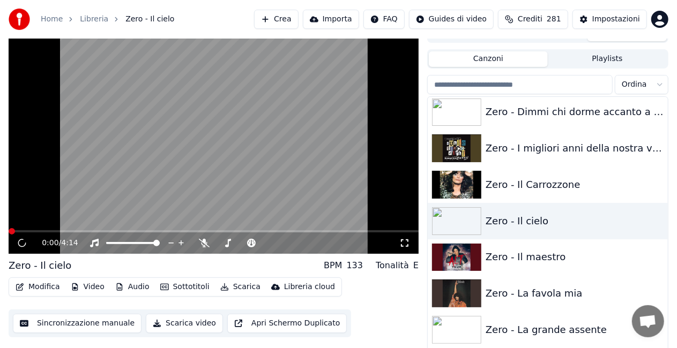
click at [411, 243] on div "0:00 / 4:14" at bounding box center [213, 243] width 401 height 11
click at [409, 244] on icon at bounding box center [404, 243] width 11 height 9
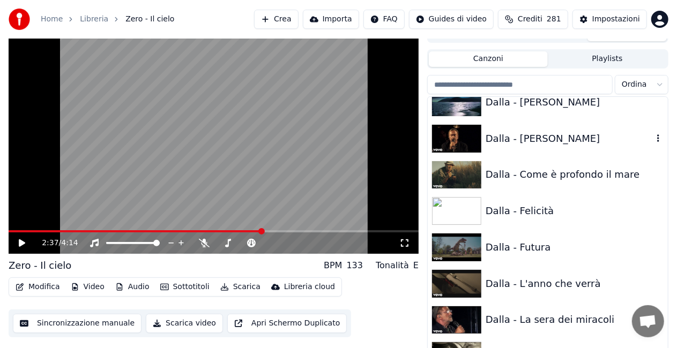
scroll to position [3604, 0]
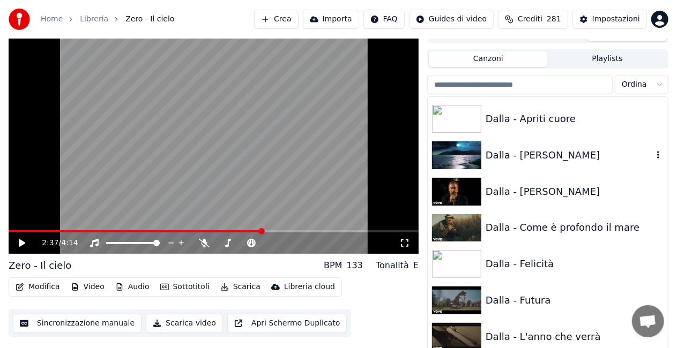
click at [535, 161] on div "Dalla - [PERSON_NAME]" at bounding box center [569, 155] width 167 height 15
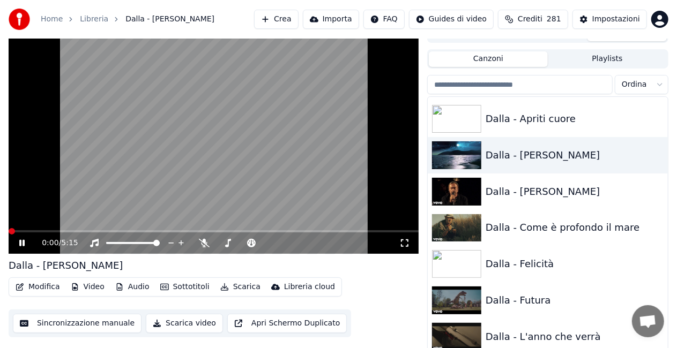
click at [403, 242] on icon at bounding box center [404, 243] width 11 height 9
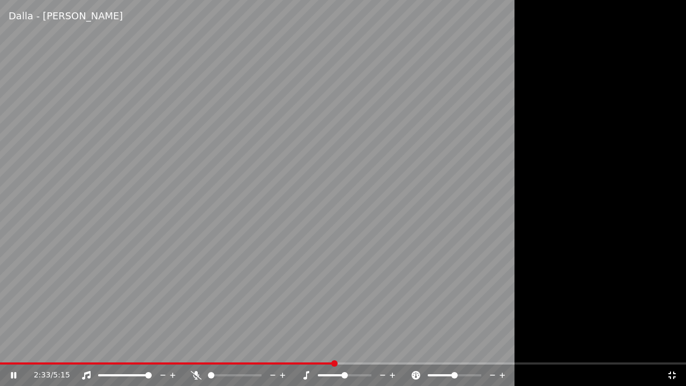
click at [281, 348] on div "2:33 / 5:15" at bounding box center [343, 374] width 686 height 21
click at [278, 348] on span at bounding box center [139, 363] width 279 height 2
click at [264, 329] on video at bounding box center [343, 193] width 686 height 386
click at [238, 285] on video at bounding box center [343, 193] width 686 height 386
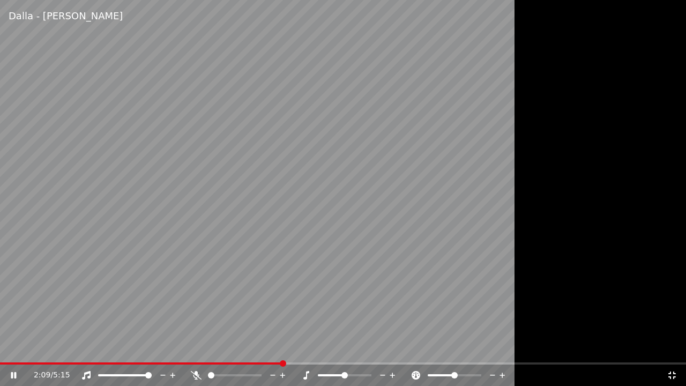
click at [197, 348] on icon at bounding box center [196, 375] width 11 height 9
click at [674, 348] on icon at bounding box center [672, 375] width 8 height 8
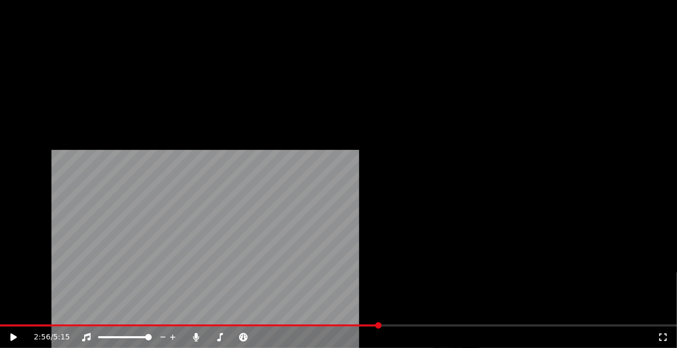
scroll to position [6337, 0]
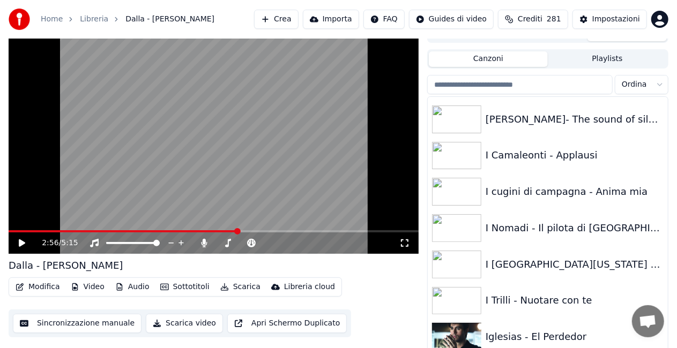
click at [532, 90] on input "search" at bounding box center [519, 84] width 185 height 19
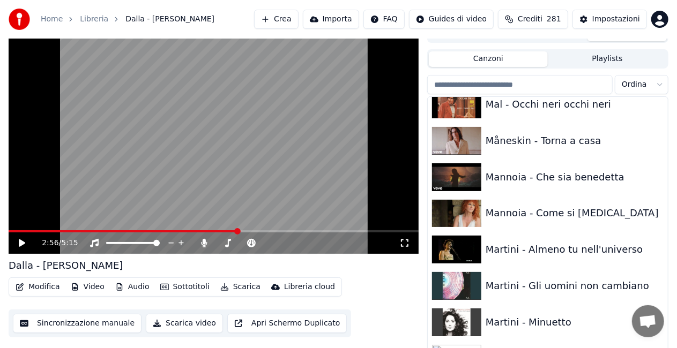
scroll to position [7698, 0]
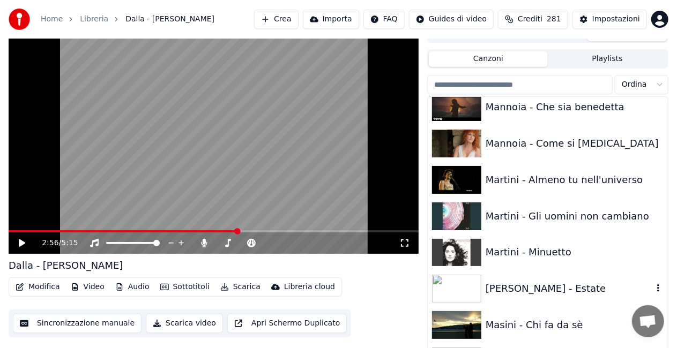
drag, startPoint x: 538, startPoint y: 302, endPoint x: 538, endPoint y: 296, distance: 5.9
click at [538, 302] on div "[PERSON_NAME] - Estate" at bounding box center [548, 289] width 240 height 36
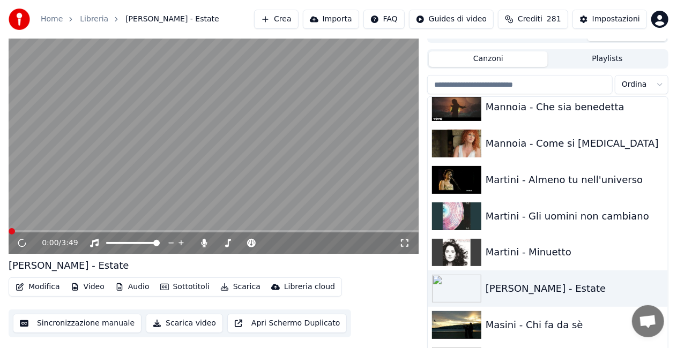
click at [403, 243] on icon at bounding box center [404, 243] width 11 height 9
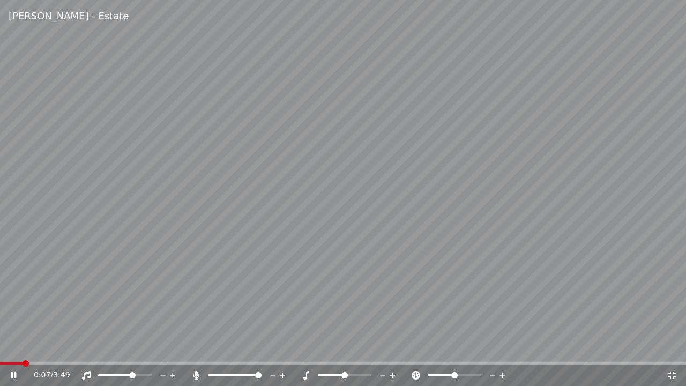
click at [133, 348] on span at bounding box center [132, 375] width 6 height 6
click at [239, 348] on span at bounding box center [239, 375] width 6 height 6
click at [15, 348] on span at bounding box center [7, 363] width 15 height 2
click at [12, 348] on icon at bounding box center [21, 375] width 25 height 9
click at [198, 348] on icon at bounding box center [196, 375] width 11 height 9
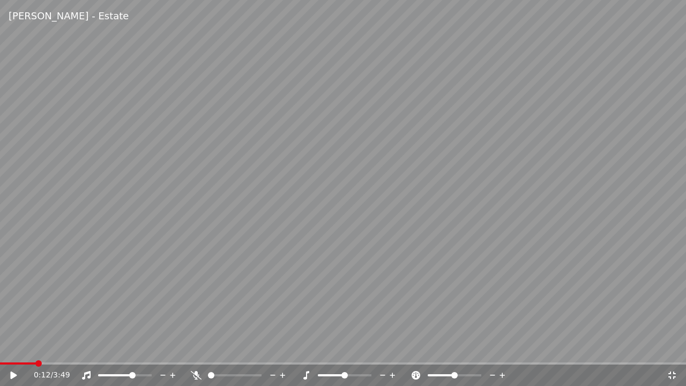
click at [37, 348] on span at bounding box center [343, 363] width 686 height 2
click at [20, 348] on span at bounding box center [18, 363] width 36 height 2
drag, startPoint x: 391, startPoint y: 195, endPoint x: 414, endPoint y: 192, distance: 22.7
click at [393, 195] on video at bounding box center [343, 193] width 686 height 386
click at [35, 348] on div "1:27 / 3:49" at bounding box center [343, 374] width 686 height 21
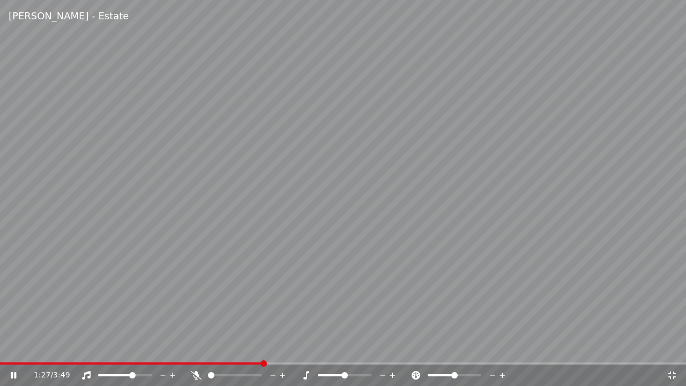
click at [34, 348] on video at bounding box center [343, 193] width 686 height 386
click at [35, 348] on span at bounding box center [132, 363] width 265 height 2
click at [198, 348] on icon at bounding box center [196, 375] width 11 height 9
click at [95, 323] on video at bounding box center [343, 193] width 686 height 386
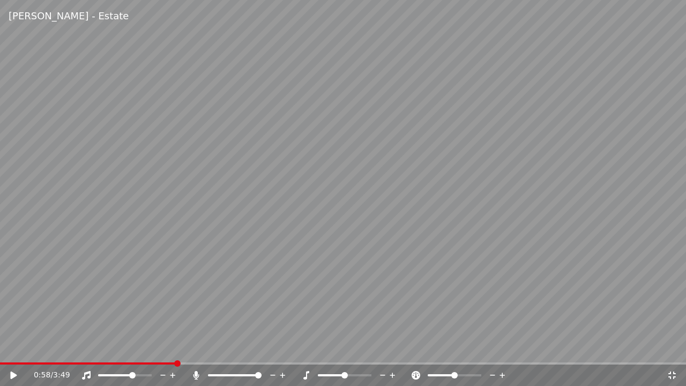
click at [19, 348] on video at bounding box center [343, 193] width 686 height 386
click at [20, 348] on div "0:59 / 3:49" at bounding box center [343, 374] width 686 height 21
click at [20, 348] on span at bounding box center [10, 363] width 21 height 2
click at [123, 348] on span at bounding box center [124, 375] width 6 height 6
click at [195, 348] on icon at bounding box center [196, 375] width 6 height 9
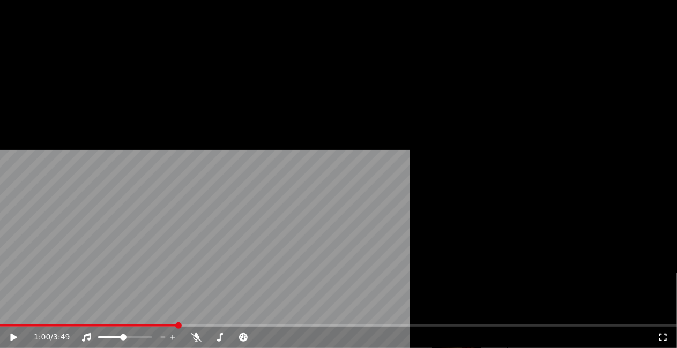
scroll to position [8394, 0]
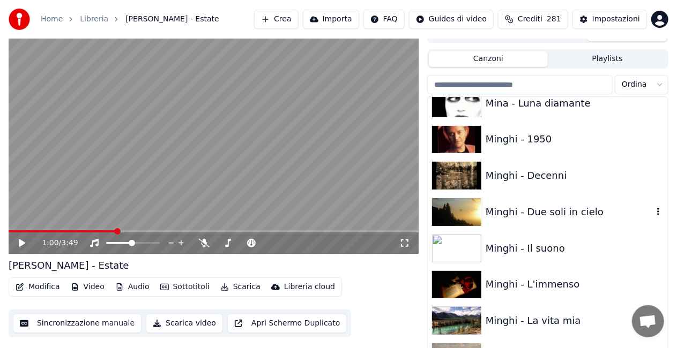
click at [540, 211] on div "Minghi - Due soli in cielo" at bounding box center [569, 212] width 167 height 15
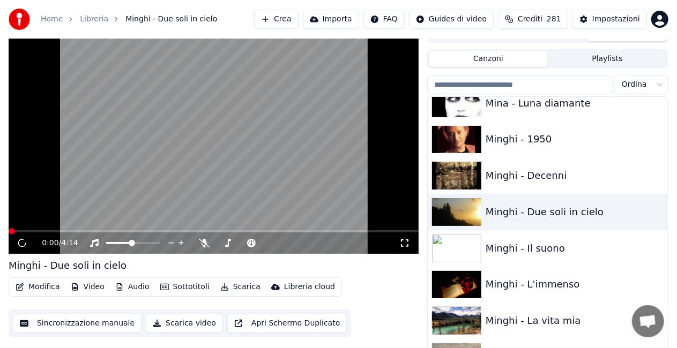
click at [404, 240] on icon at bounding box center [404, 243] width 11 height 9
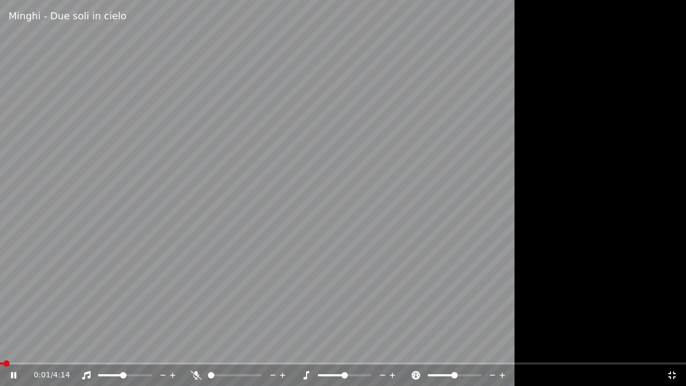
click at [87, 348] on icon at bounding box center [86, 375] width 9 height 9
click at [87, 348] on icon at bounding box center [86, 375] width 11 height 9
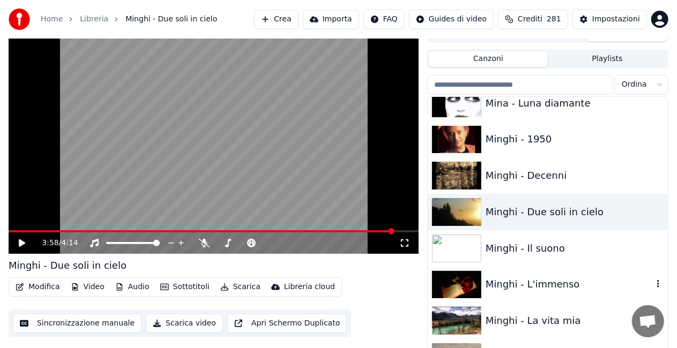
click at [524, 289] on div "Minghi - L'immenso" at bounding box center [569, 284] width 167 height 15
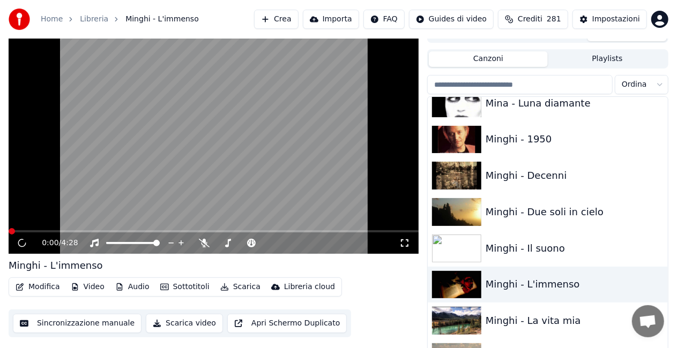
click at [407, 242] on icon at bounding box center [404, 243] width 11 height 9
click at [540, 243] on div "Minghi - Il suono" at bounding box center [569, 248] width 167 height 15
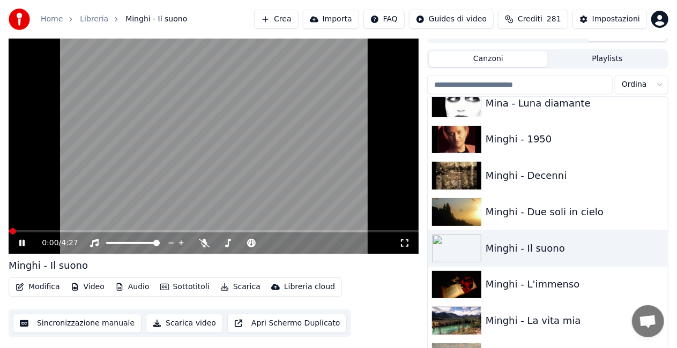
click at [404, 244] on icon at bounding box center [404, 243] width 11 height 9
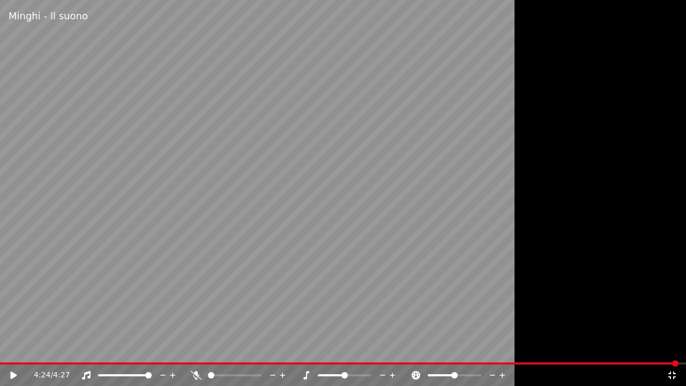
click at [257, 348] on video at bounding box center [343, 193] width 686 height 386
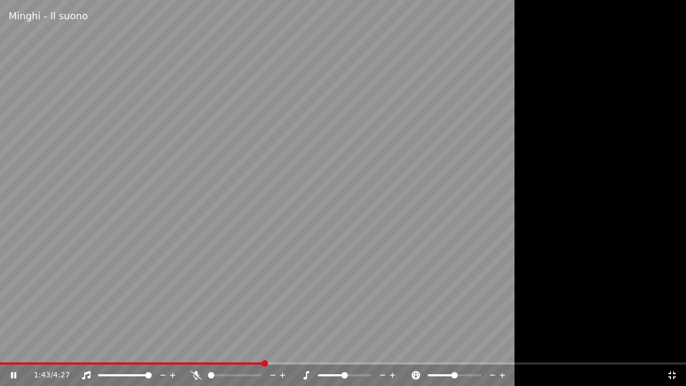
click at [264, 348] on span at bounding box center [132, 363] width 264 height 2
click at [240, 348] on div "1:53 / 4:27" at bounding box center [343, 374] width 686 height 21
click at [235, 348] on span at bounding box center [118, 363] width 236 height 2
click at [198, 348] on icon at bounding box center [196, 375] width 11 height 9
click at [198, 348] on icon at bounding box center [196, 375] width 6 height 9
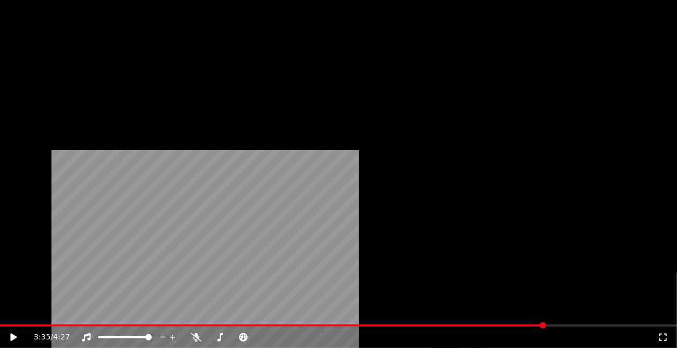
scroll to position [8877, 0]
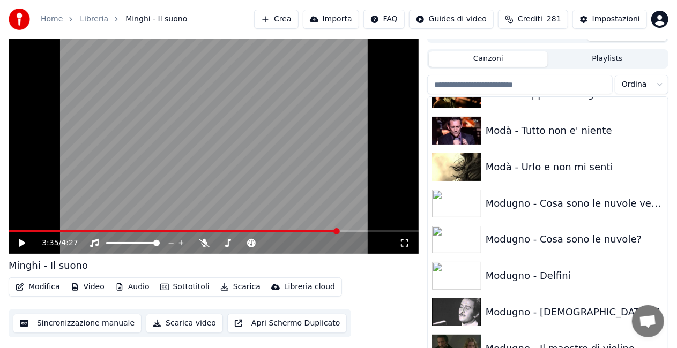
click at [538, 300] on div "Modugno - [DEMOGRAPHIC_DATA] come ti amo" at bounding box center [548, 312] width 240 height 36
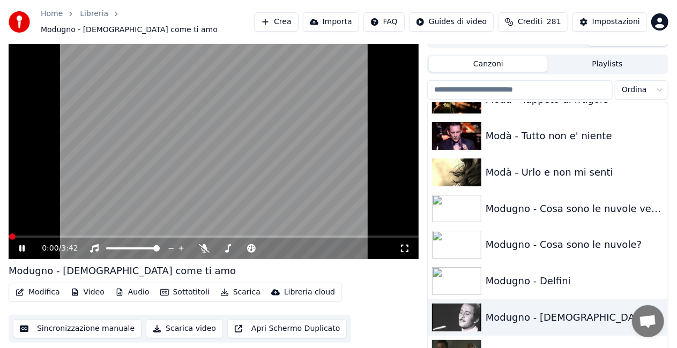
click at [406, 244] on icon at bounding box center [404, 248] width 11 height 9
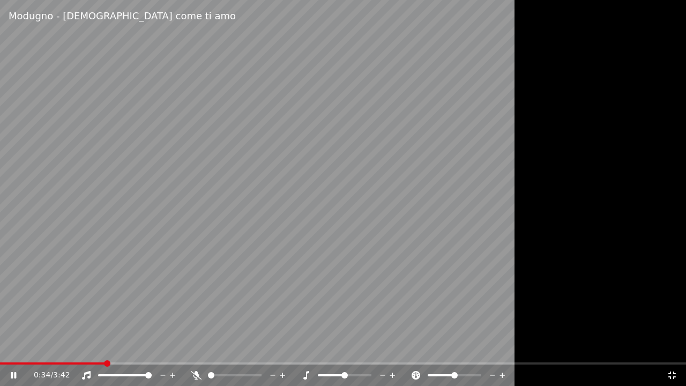
click at [104, 348] on span at bounding box center [52, 363] width 105 height 2
click at [101, 348] on span at bounding box center [51, 363] width 102 height 2
click at [98, 348] on span at bounding box center [49, 363] width 99 height 2
click at [86, 348] on span at bounding box center [43, 363] width 86 height 2
click at [217, 301] on video at bounding box center [343, 193] width 686 height 386
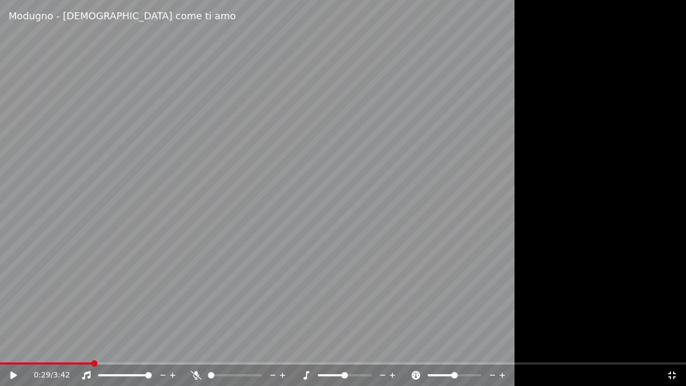
click at [11, 348] on icon at bounding box center [13, 375] width 6 height 8
click at [194, 348] on icon at bounding box center [196, 375] width 11 height 9
click at [37, 348] on span at bounding box center [18, 363] width 37 height 2
click at [195, 348] on icon at bounding box center [196, 375] width 6 height 9
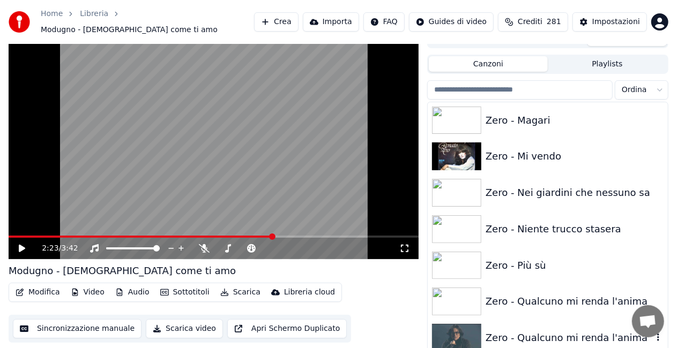
scroll to position [15079, 0]
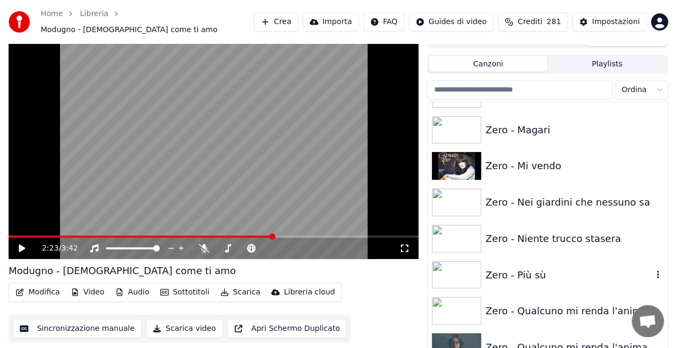
click at [537, 258] on div "Zero - Più sù" at bounding box center [548, 275] width 240 height 36
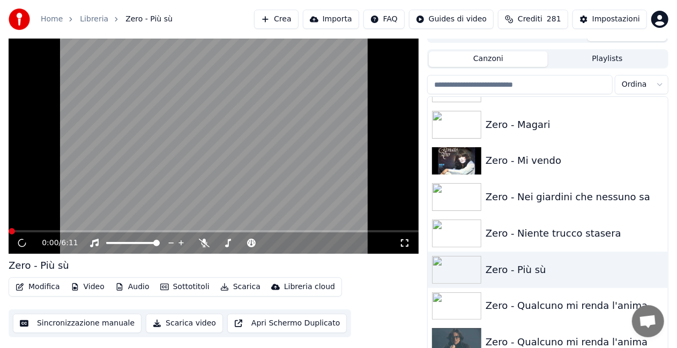
click at [403, 245] on icon at bounding box center [404, 243] width 11 height 9
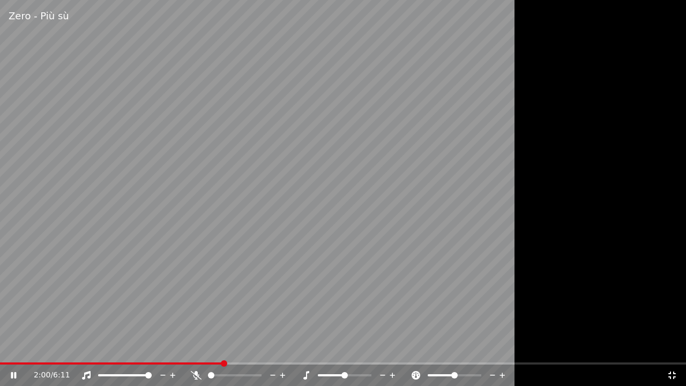
click at [196, 348] on icon at bounding box center [196, 375] width 11 height 9
click at [677, 348] on div "2:37 / 6:11" at bounding box center [342, 375] width 677 height 11
click at [673, 348] on icon at bounding box center [672, 375] width 11 height 9
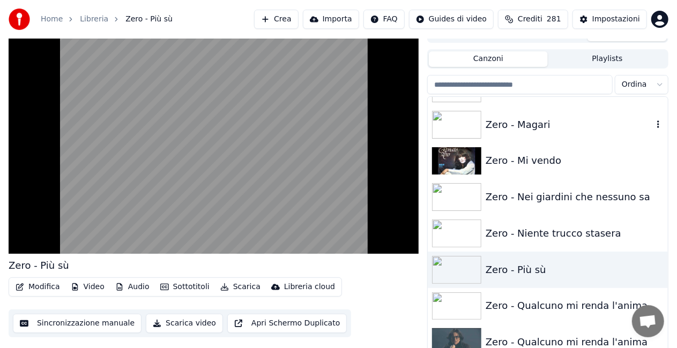
click at [518, 128] on div "Zero - Magari" at bounding box center [569, 124] width 167 height 15
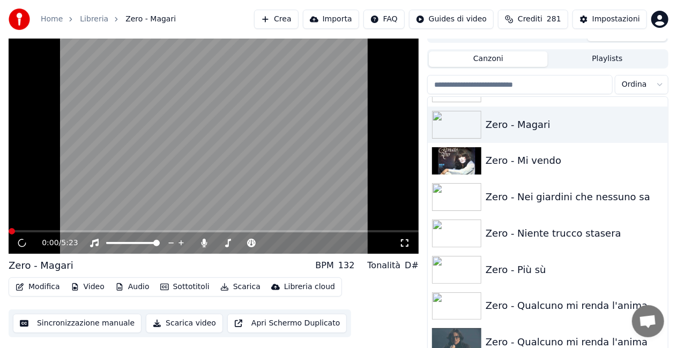
click at [403, 247] on icon at bounding box center [405, 244] width 8 height 8
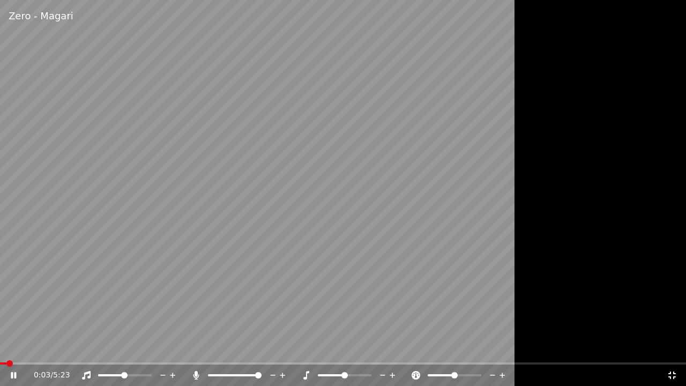
click at [123, 348] on span at bounding box center [111, 375] width 26 height 2
click at [194, 348] on icon at bounding box center [196, 375] width 11 height 9
click at [118, 348] on div at bounding box center [135, 375] width 86 height 11
click at [118, 348] on span at bounding box center [108, 375] width 20 height 2
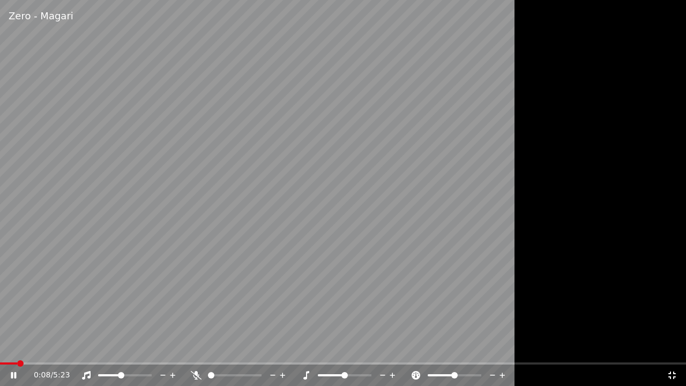
click at [121, 348] on span at bounding box center [121, 375] width 6 height 6
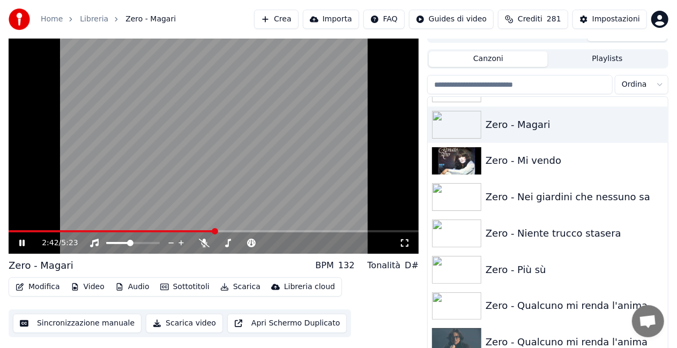
click at [208, 126] on video at bounding box center [214, 139] width 410 height 230
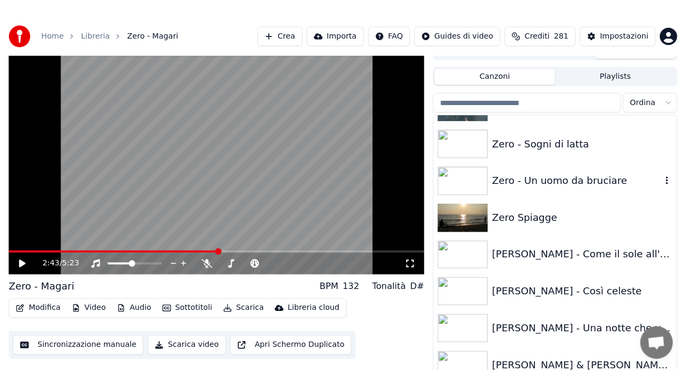
scroll to position [15337, 0]
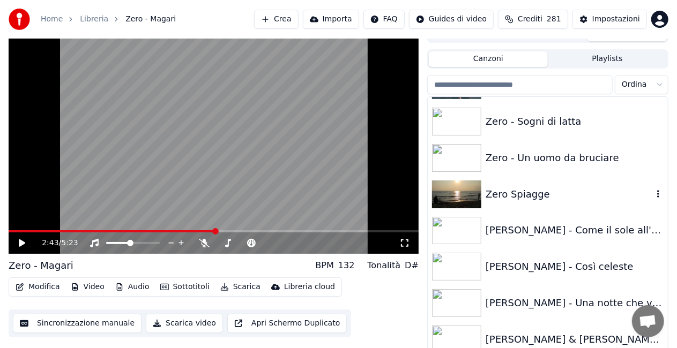
click at [530, 195] on div "Zero Spiagge" at bounding box center [569, 194] width 167 height 15
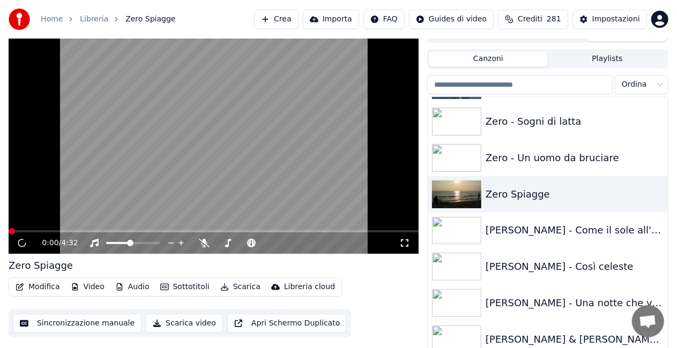
click at [405, 241] on icon at bounding box center [404, 243] width 11 height 9
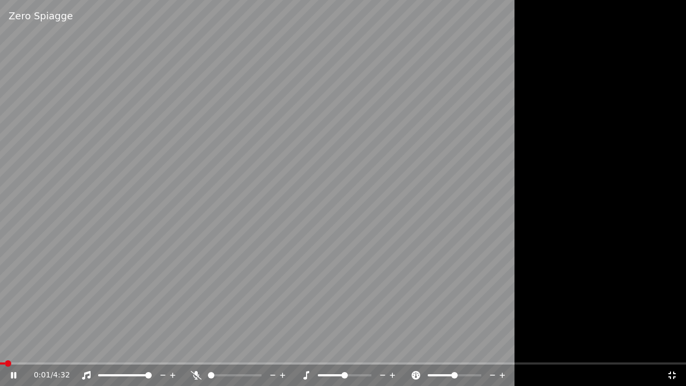
click at [152, 348] on span at bounding box center [148, 375] width 6 height 6
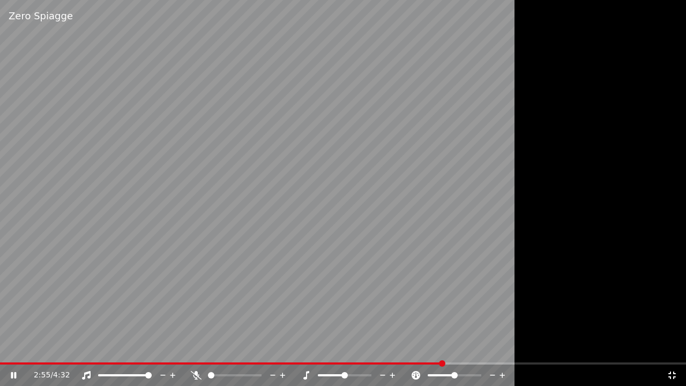
click at [204, 348] on div at bounding box center [245, 375] width 86 height 11
click at [200, 348] on icon at bounding box center [196, 375] width 11 height 9
drag, startPoint x: 501, startPoint y: 229, endPoint x: 521, endPoint y: 228, distance: 19.9
click at [502, 228] on video at bounding box center [343, 193] width 686 height 386
click at [672, 348] on icon at bounding box center [672, 375] width 11 height 9
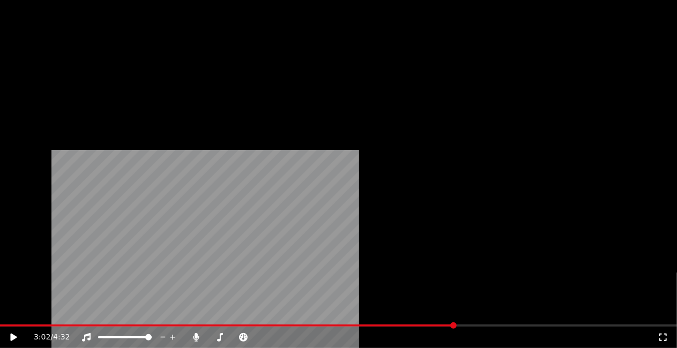
scroll to position [14748, 0]
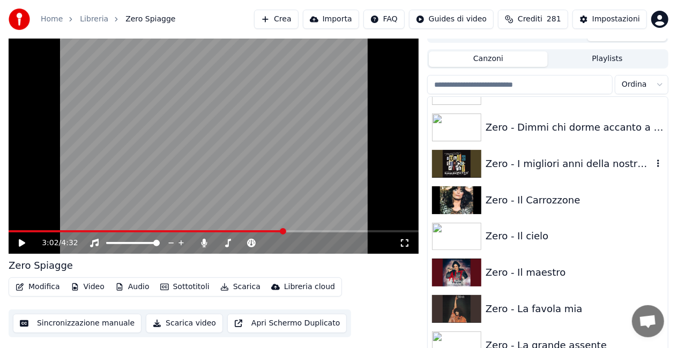
click at [562, 167] on div "Zero - I migliori anni della nostra vita" at bounding box center [569, 164] width 167 height 15
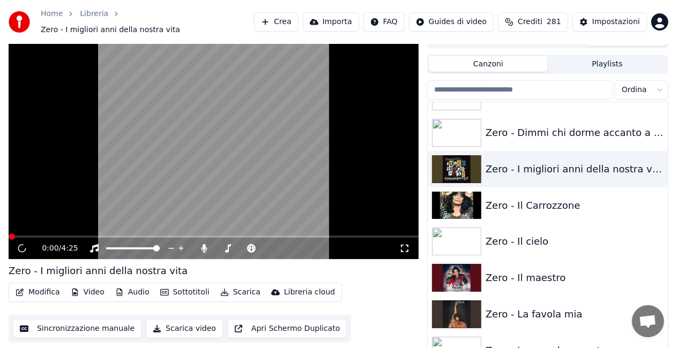
click at [406, 245] on icon at bounding box center [404, 248] width 11 height 9
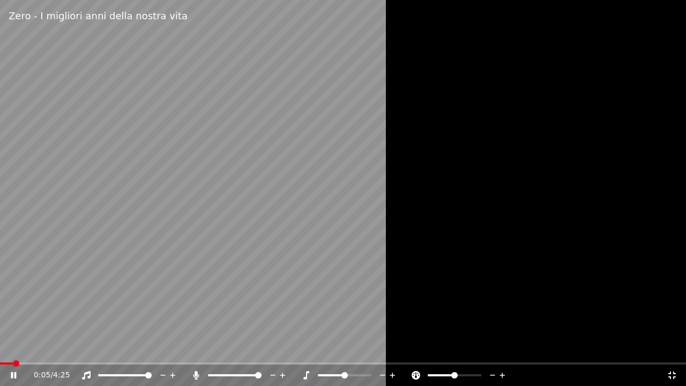
click at [13, 348] on span at bounding box center [6, 363] width 13 height 2
click at [7, 348] on video at bounding box center [343, 193] width 686 height 386
click at [8, 348] on div "Zero - I migliori anni della nostra vita 0:49 / 4:25" at bounding box center [343, 193] width 686 height 386
click at [8, 348] on span at bounding box center [4, 363] width 8 height 2
click at [196, 348] on icon at bounding box center [196, 375] width 6 height 9
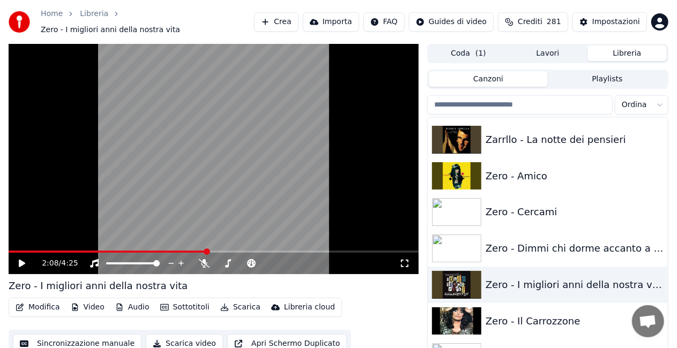
scroll to position [14641, 0]
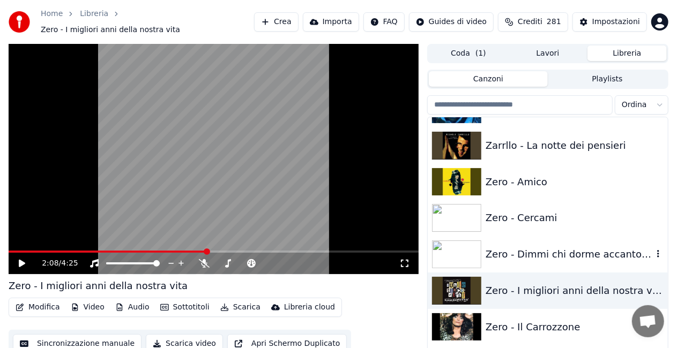
click at [526, 239] on div "Zero - Dimmi chi dorme accanto a me" at bounding box center [548, 254] width 240 height 36
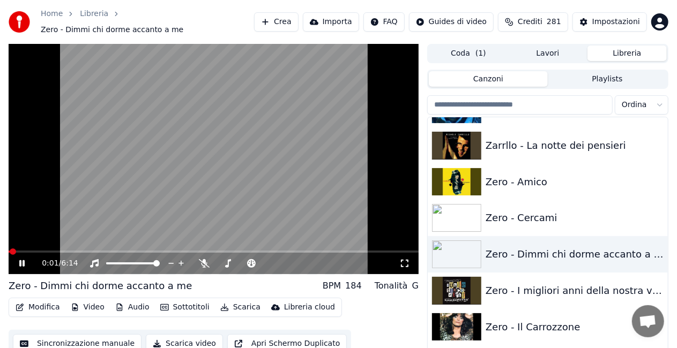
click at [405, 259] on icon at bounding box center [404, 263] width 11 height 9
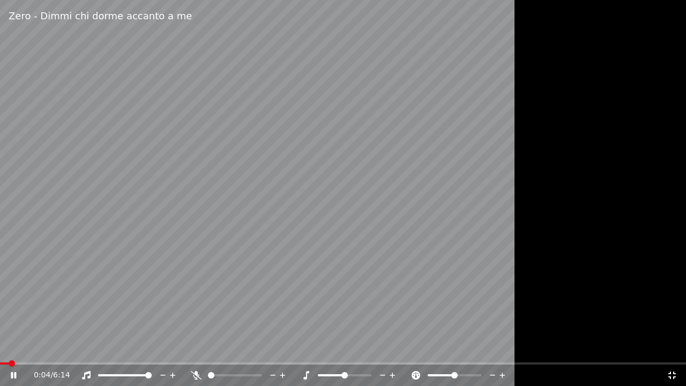
click at [196, 348] on icon at bounding box center [196, 375] width 11 height 9
click at [389, 348] on icon at bounding box center [393, 375] width 10 height 11
click at [390, 348] on icon at bounding box center [393, 375] width 10 height 11
click at [26, 348] on video at bounding box center [343, 193] width 686 height 386
click at [25, 348] on div "Zero - Dimmi chi dorme accanto a me 0:46 / 6:14" at bounding box center [343, 193] width 686 height 386
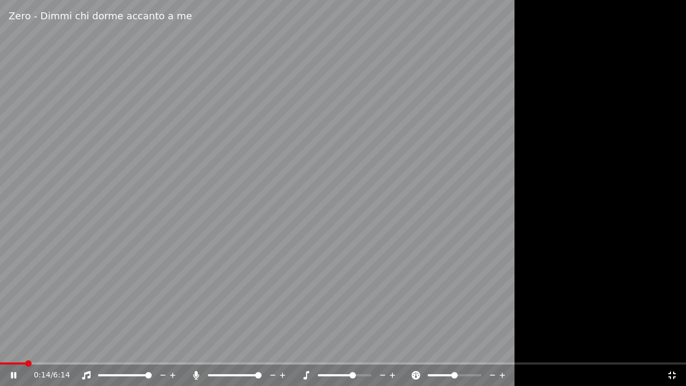
click at [25, 348] on span at bounding box center [13, 363] width 26 height 2
click at [196, 348] on icon at bounding box center [196, 375] width 6 height 9
